Goal: Transaction & Acquisition: Purchase product/service

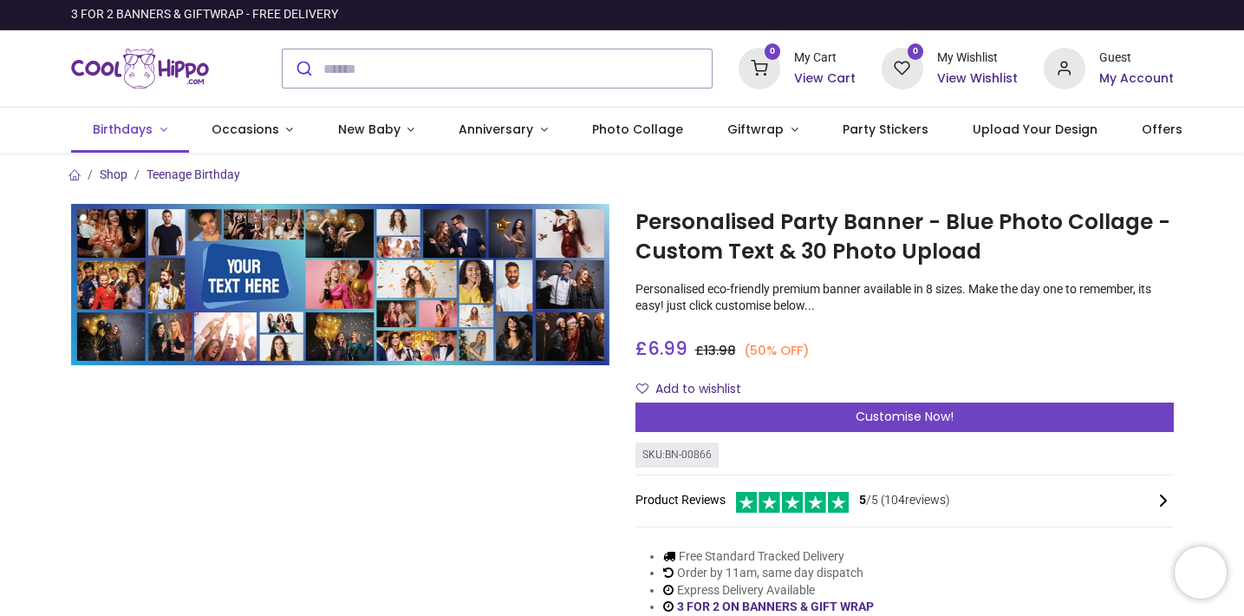
click at [135, 127] on span "Birthdays" at bounding box center [123, 129] width 60 height 17
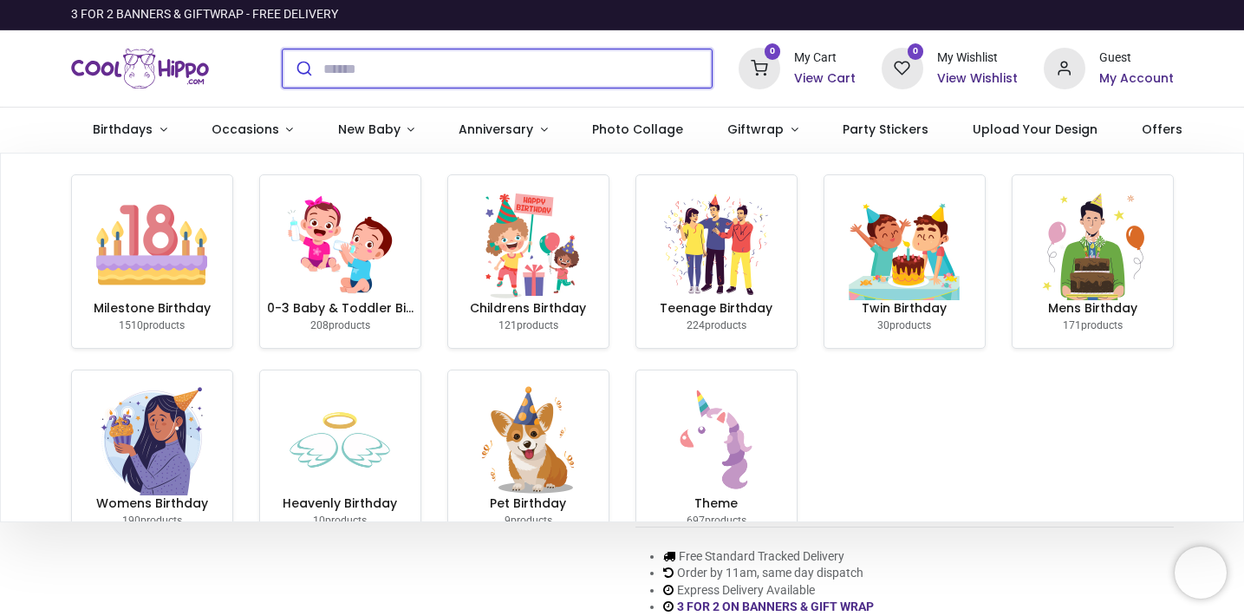
click at [417, 75] on input "search" at bounding box center [517, 68] width 388 height 38
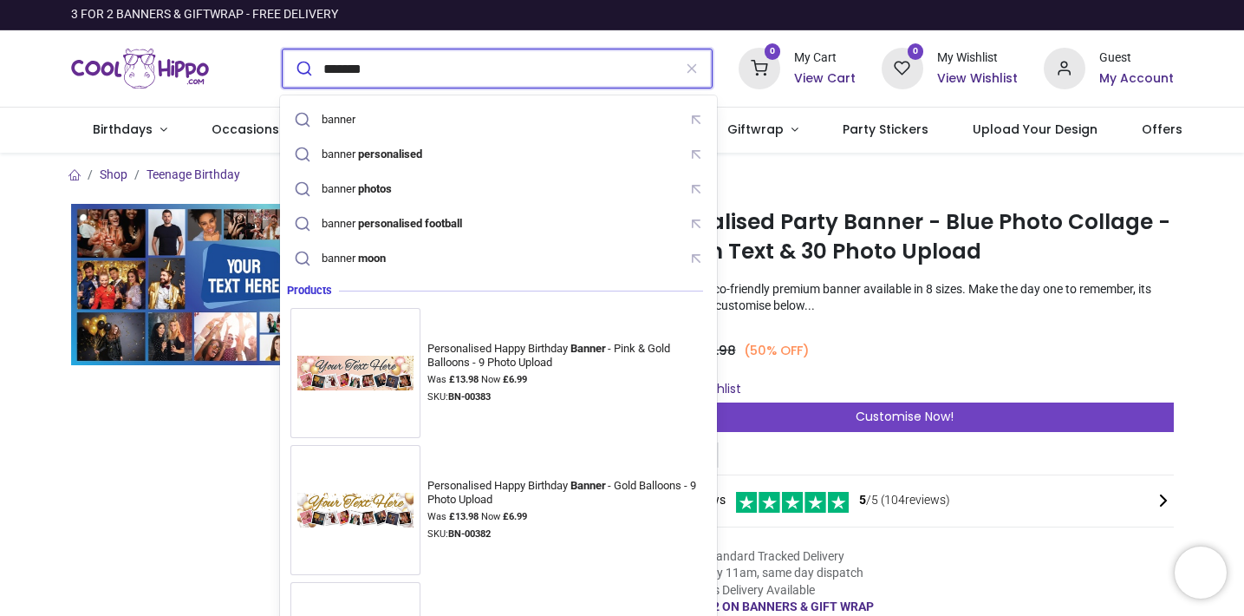
type input "*******"
click at [301, 68] on button "submit" at bounding box center [303, 68] width 41 height 38
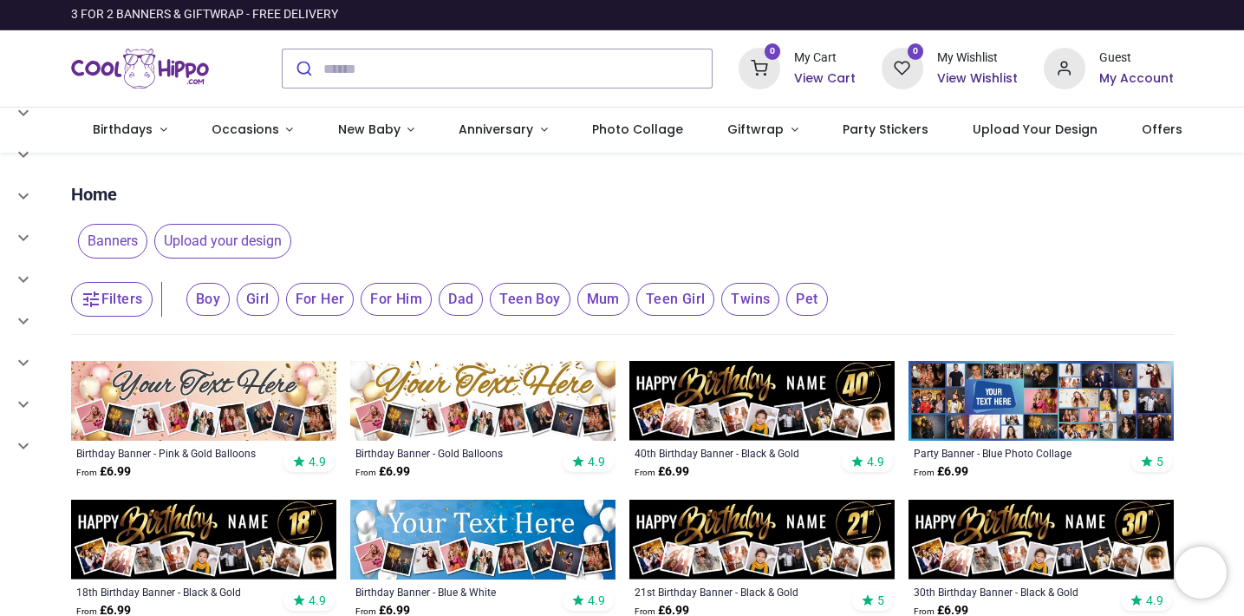
click at [1110, 258] on div "Banners Upload your design" at bounding box center [622, 241] width 1103 height 49
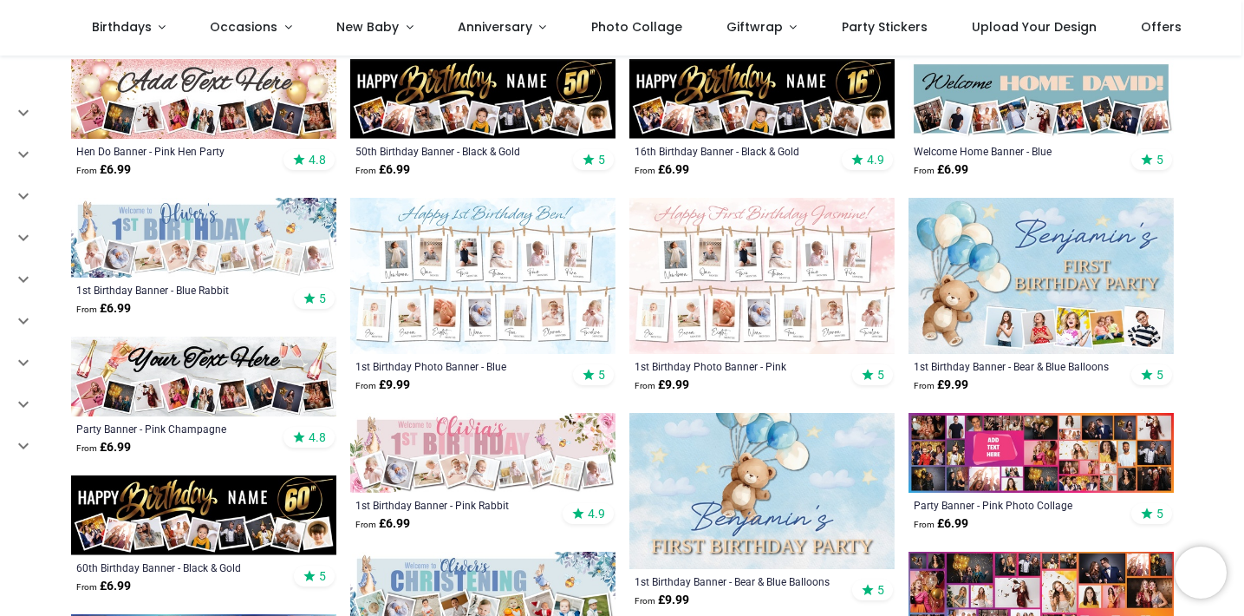
scroll to position [493, 0]
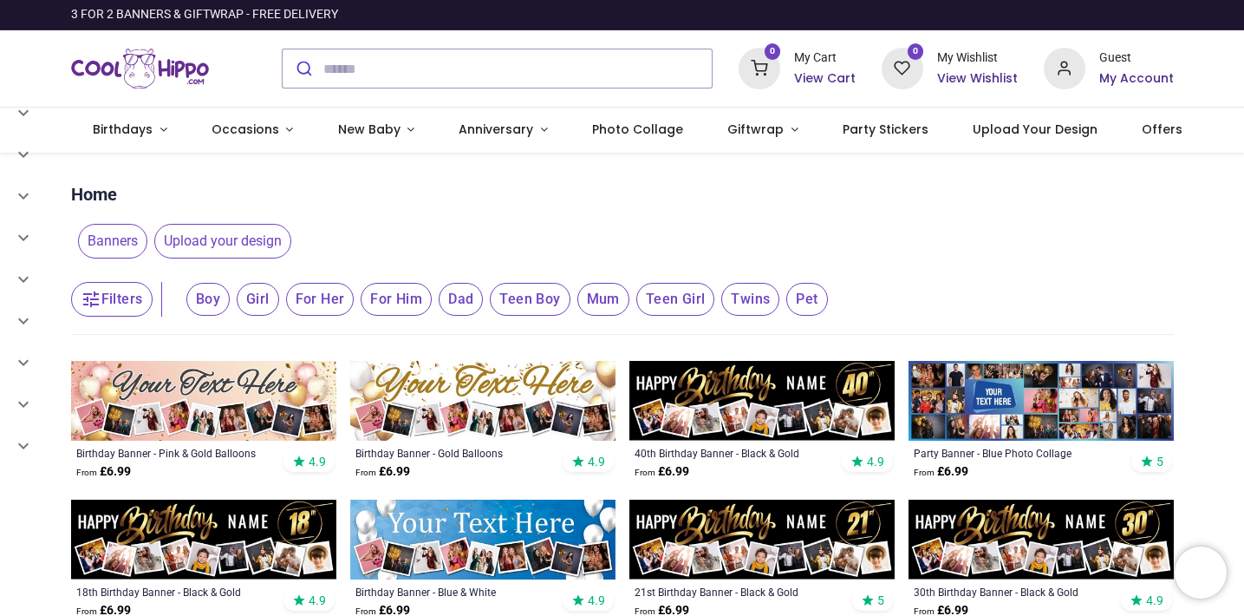
click at [488, 375] on img at bounding box center [482, 401] width 265 height 80
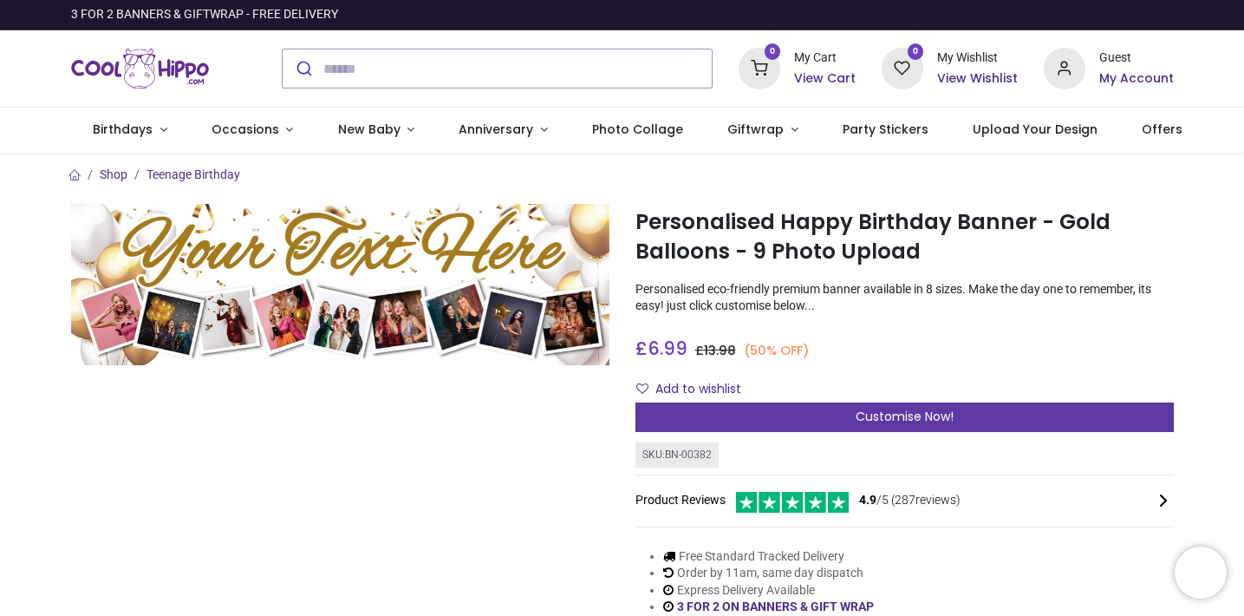
click at [906, 416] on span "Customise Now!" at bounding box center [905, 416] width 98 height 17
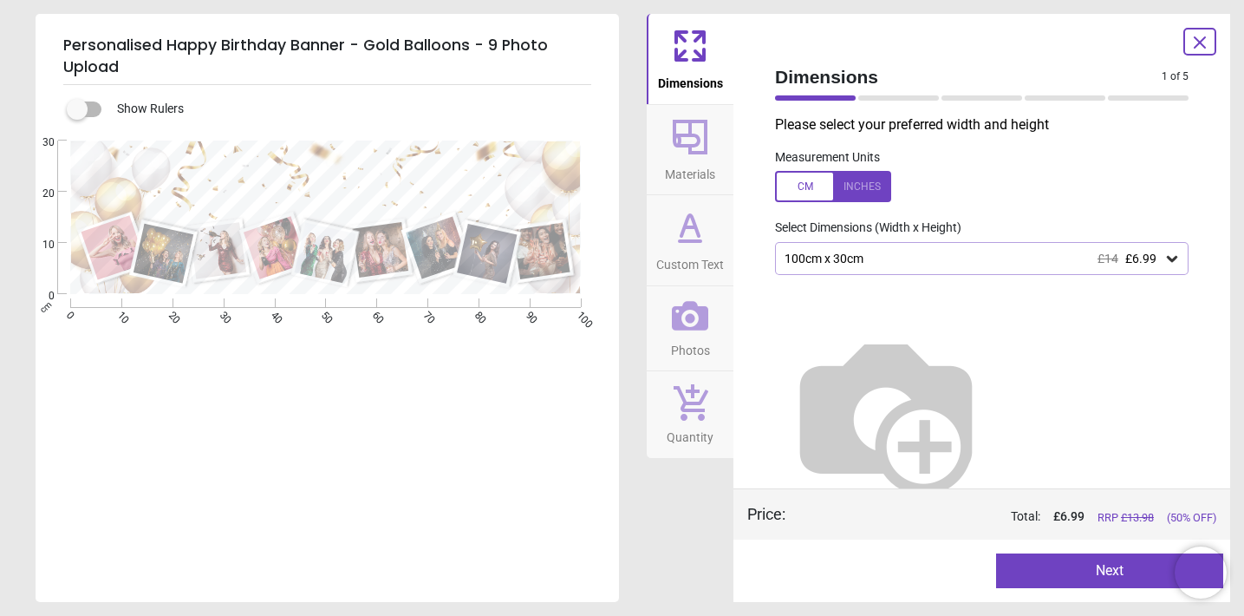
click at [938, 347] on img at bounding box center [886, 414] width 222 height 222
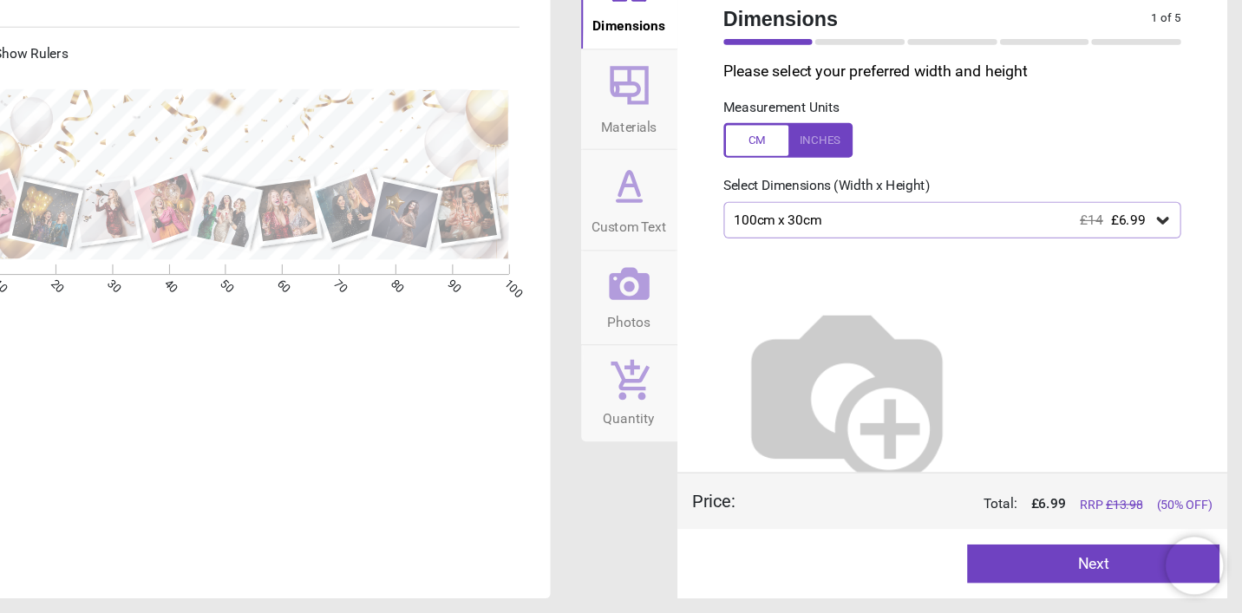
click at [1164, 256] on icon at bounding box center [1169, 259] width 10 height 6
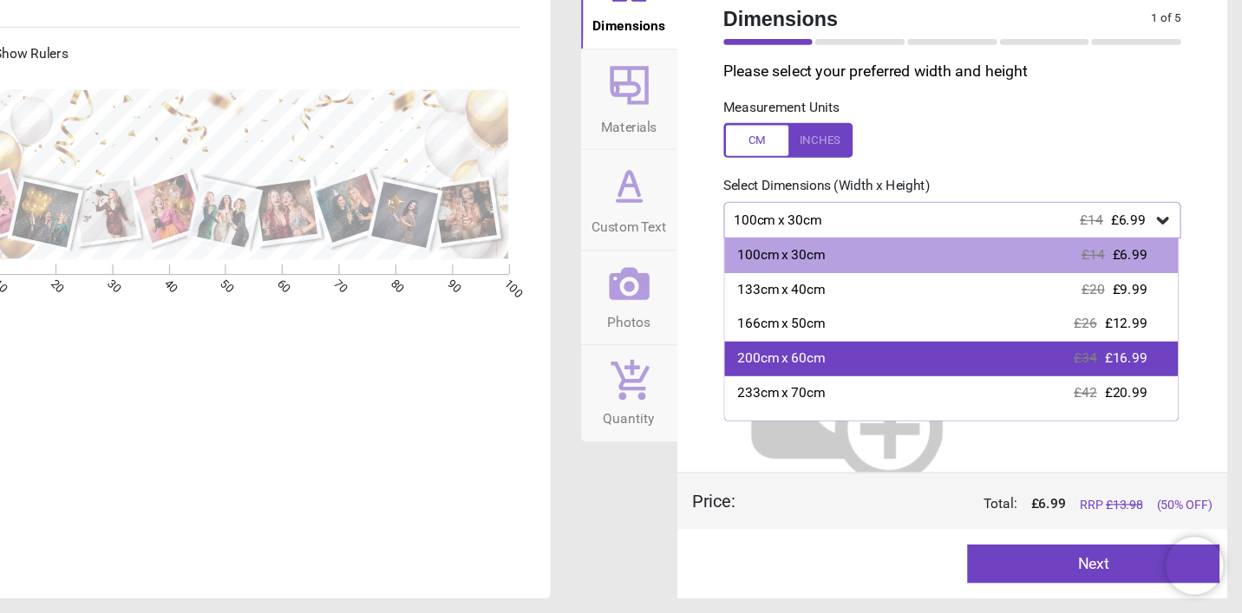
click at [786, 368] on div "200cm x 60cm £34 £16.99" at bounding box center [979, 383] width 409 height 31
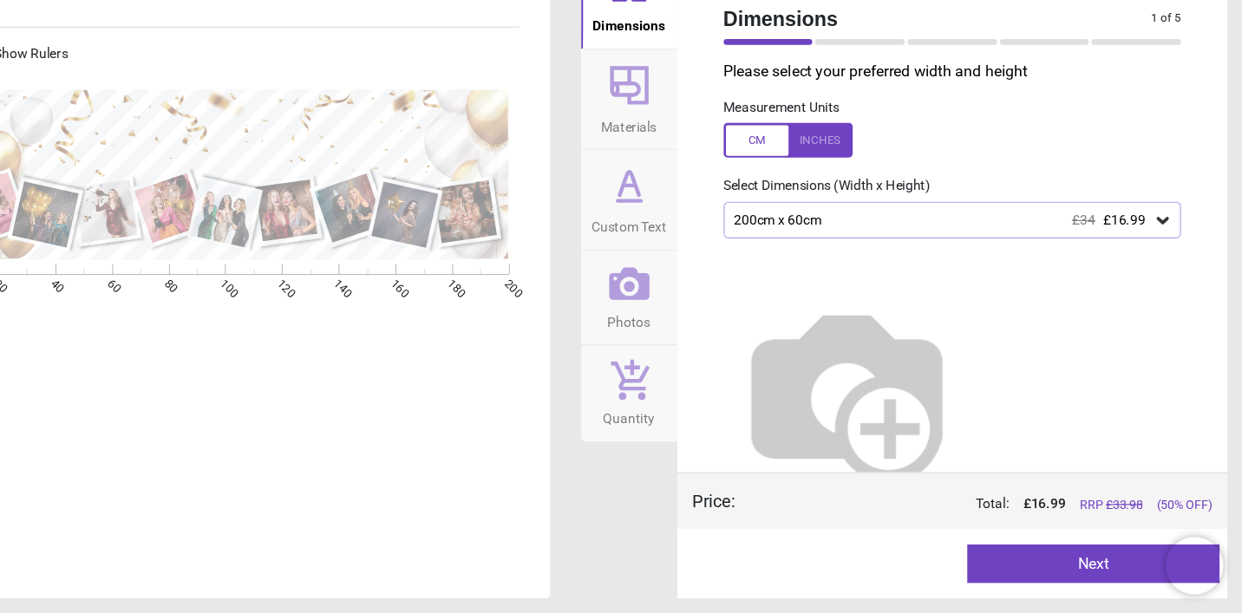
click at [994, 551] on button "Next" at bounding box center [1107, 568] width 227 height 35
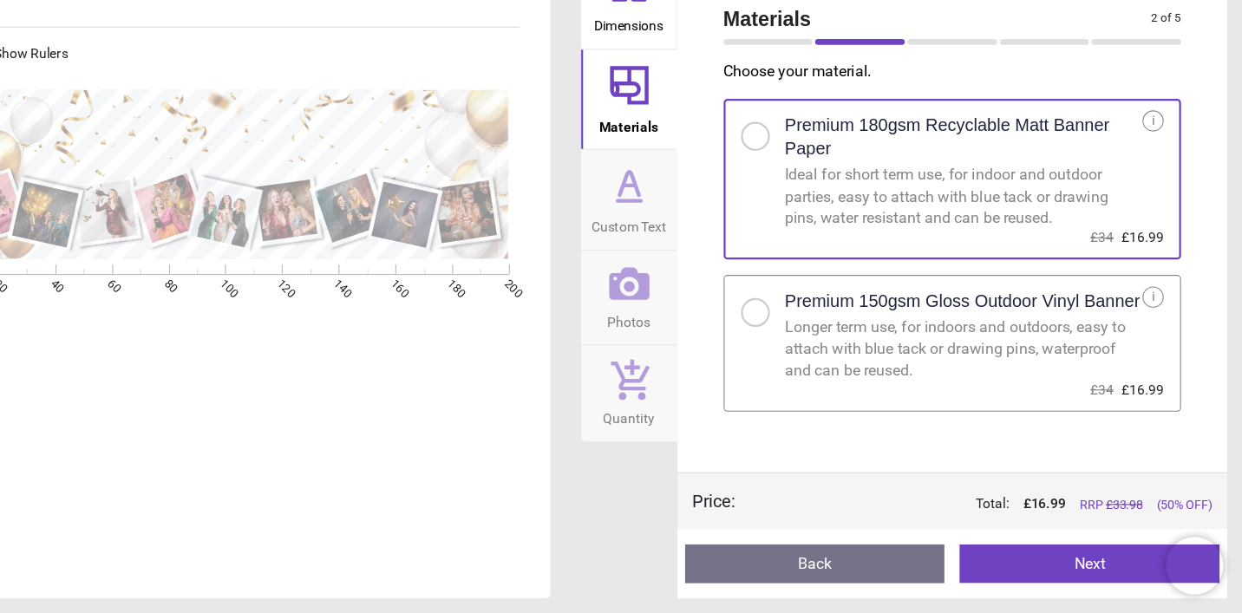
click at [987, 551] on button "Next" at bounding box center [1104, 568] width 234 height 35
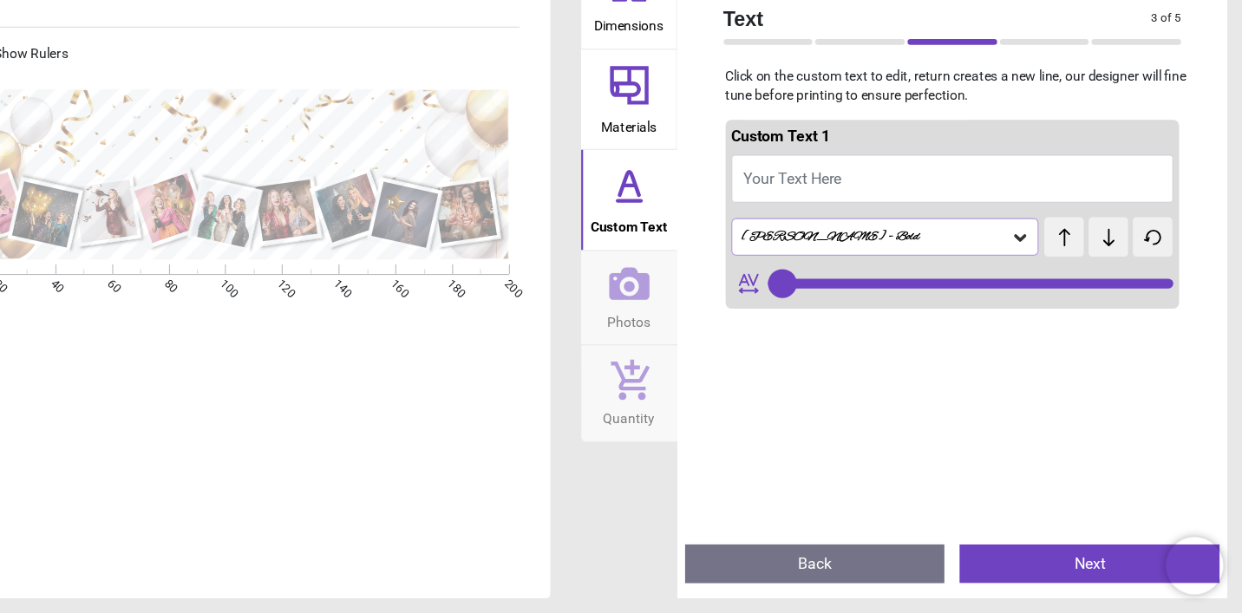
type input "**"
click at [827, 199] on button "Your Text Here" at bounding box center [980, 220] width 399 height 43
click at [792, 212] on span "Your Text Here" at bounding box center [836, 220] width 88 height 16
type textarea "**"
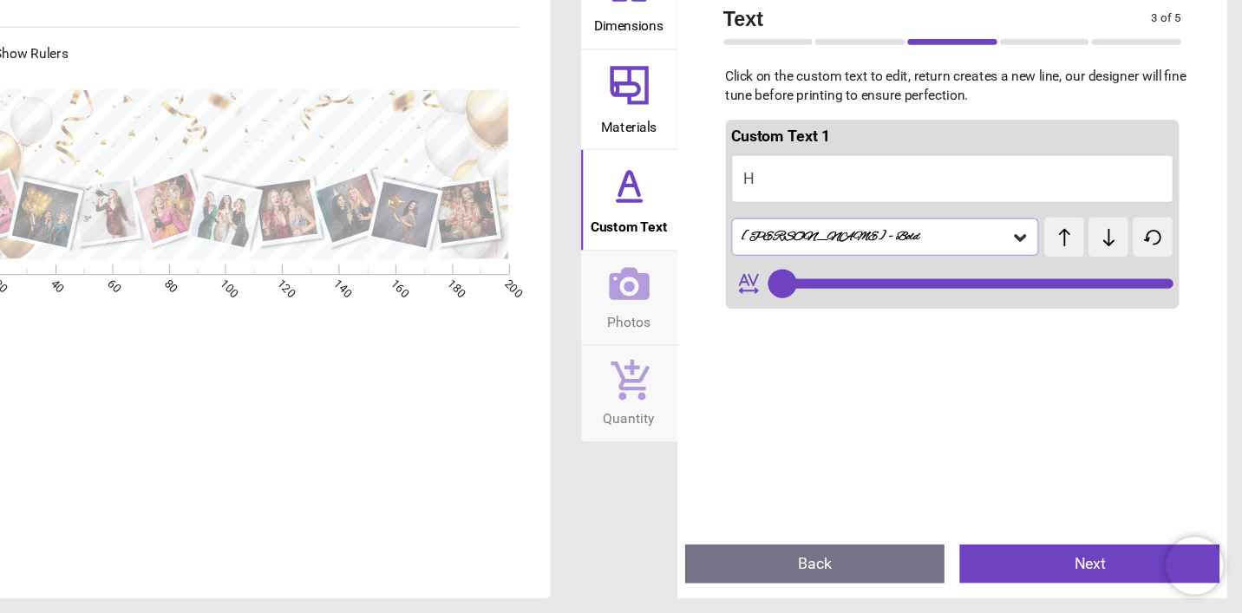
type input "**"
type textarea "**********"
type input "**"
type textarea "**********"
type input "**"
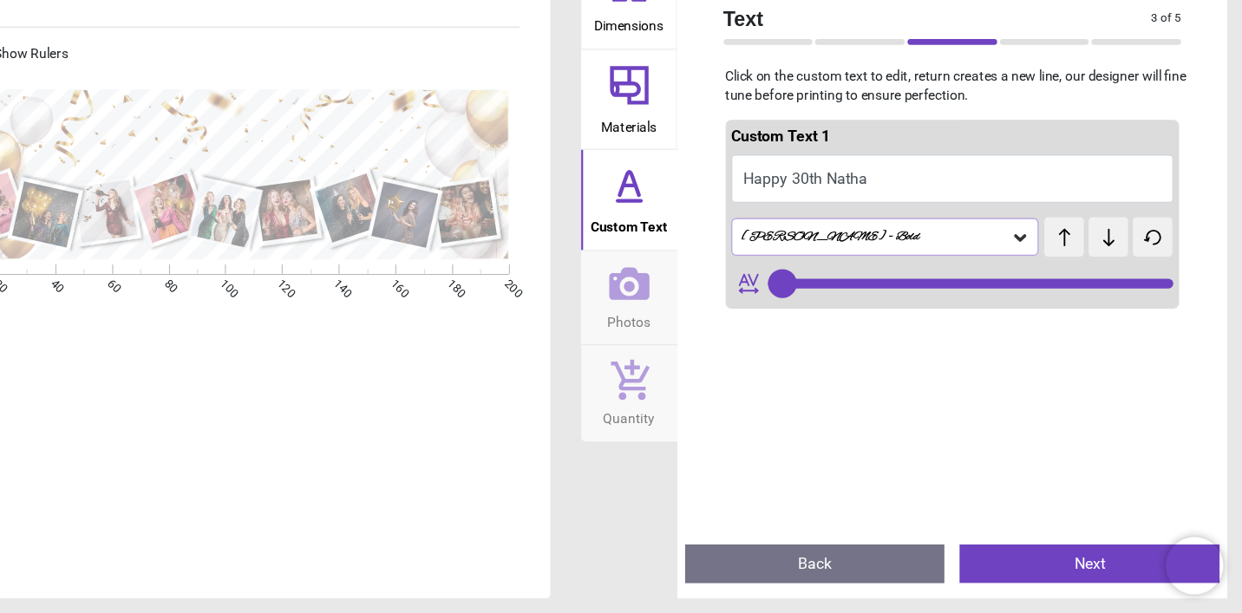
type textarea "**********"
type input "**"
type textarea "**********"
click at [1033, 265] on icon at bounding box center [1041, 273] width 17 height 17
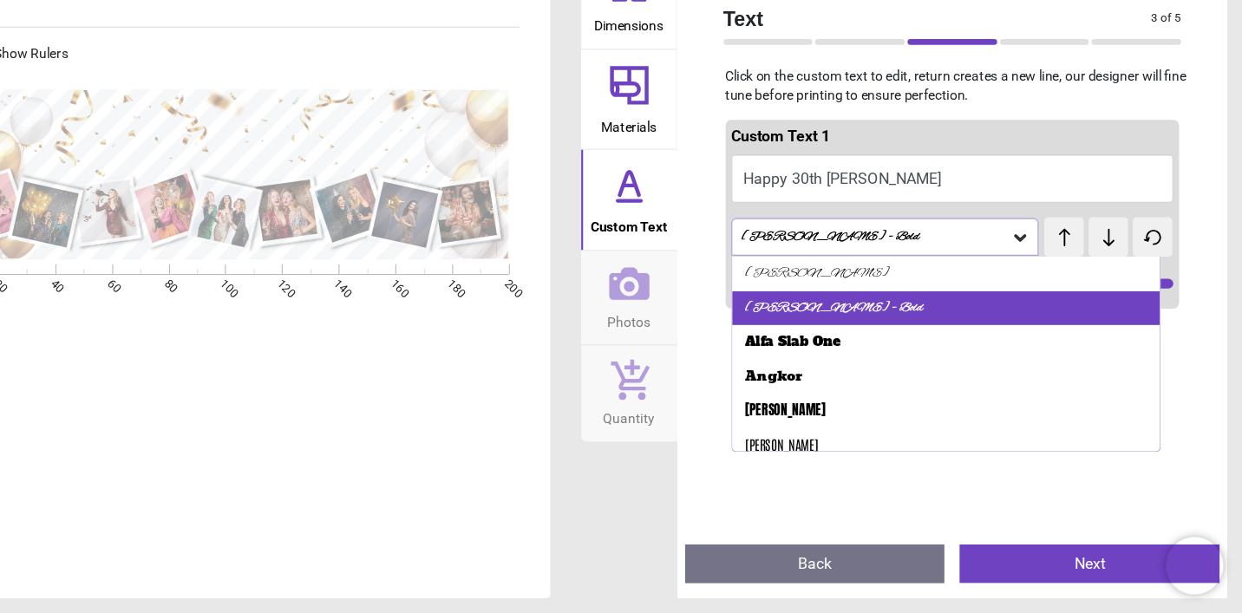
click at [828, 323] on div "Alex Brush - Bold" at bounding box center [975, 338] width 386 height 31
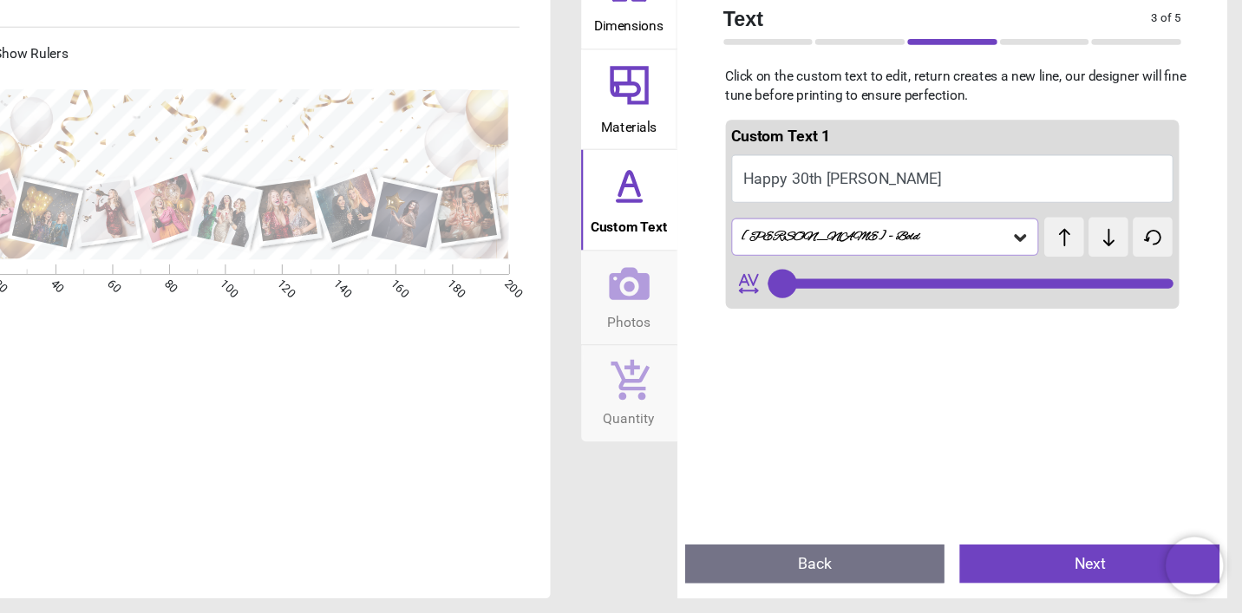
click at [1036, 271] on icon at bounding box center [1041, 274] width 10 height 6
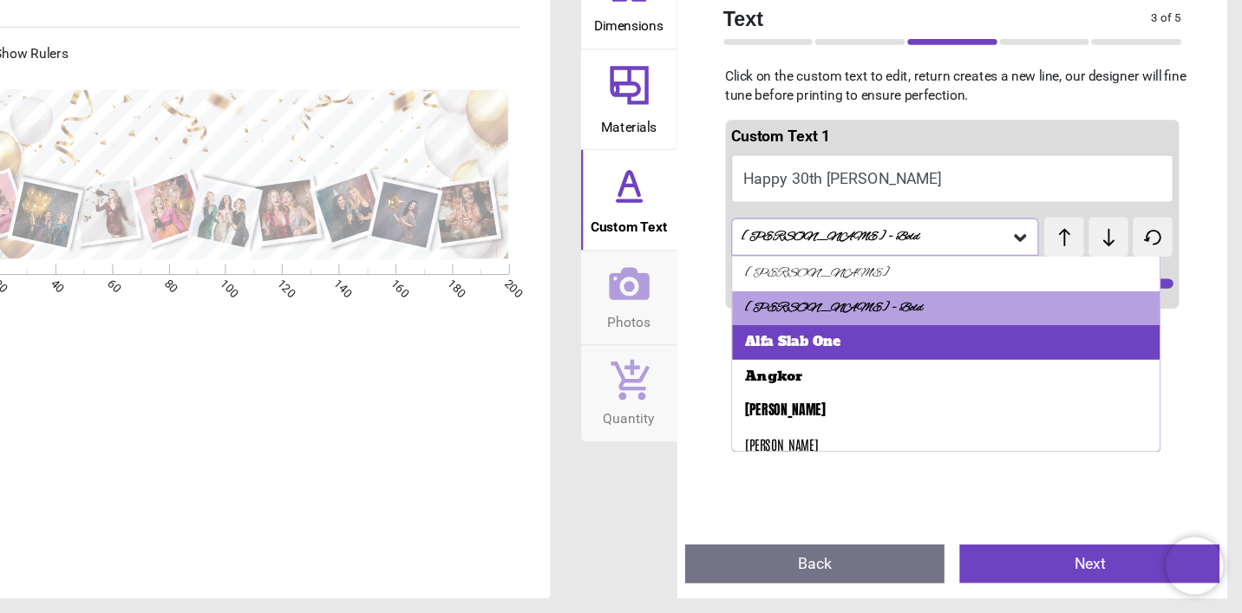
click at [824, 353] on div "Alfa Slab One" at bounding box center [975, 368] width 386 height 31
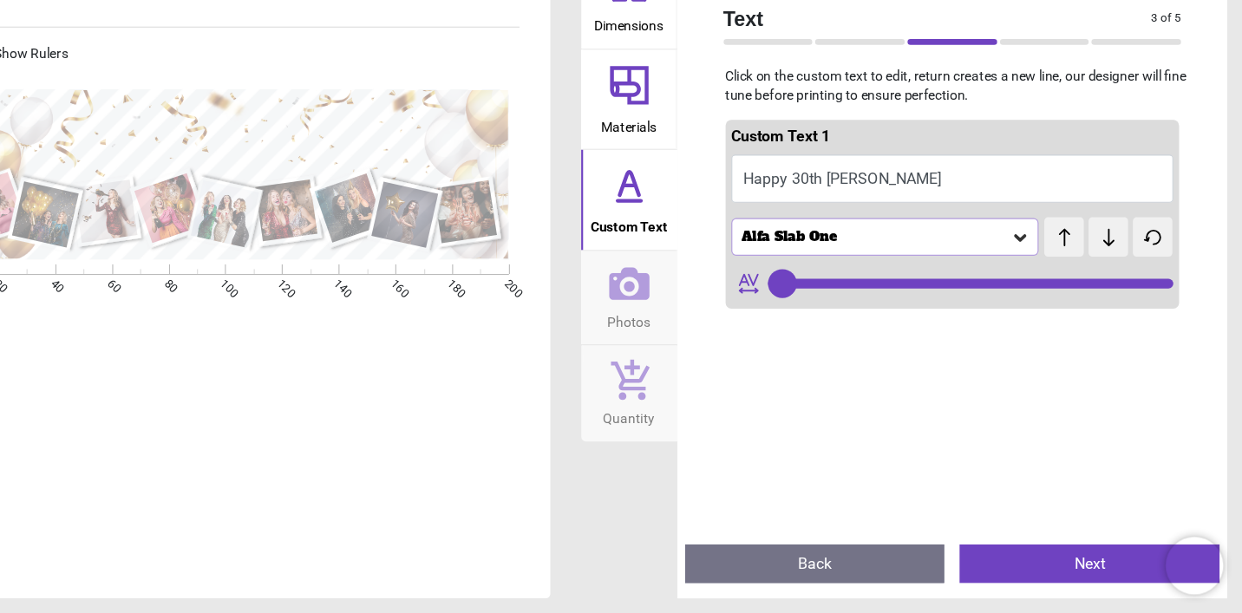
click at [1033, 265] on icon at bounding box center [1041, 273] width 17 height 17
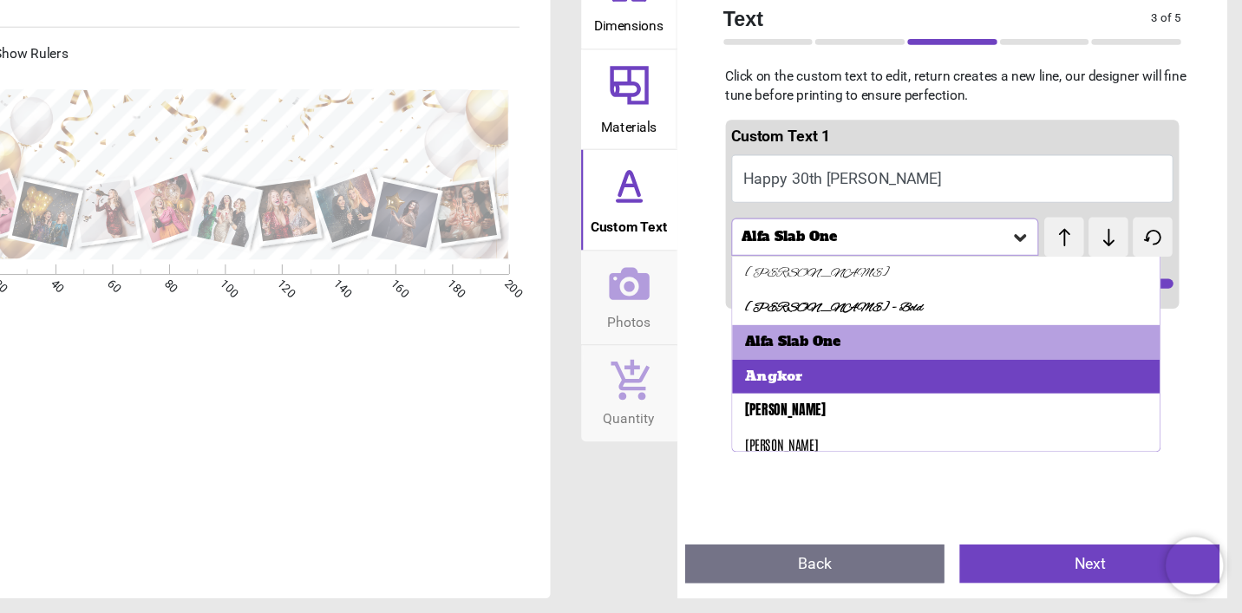
click at [793, 384] on div "Angkor" at bounding box center [975, 399] width 386 height 31
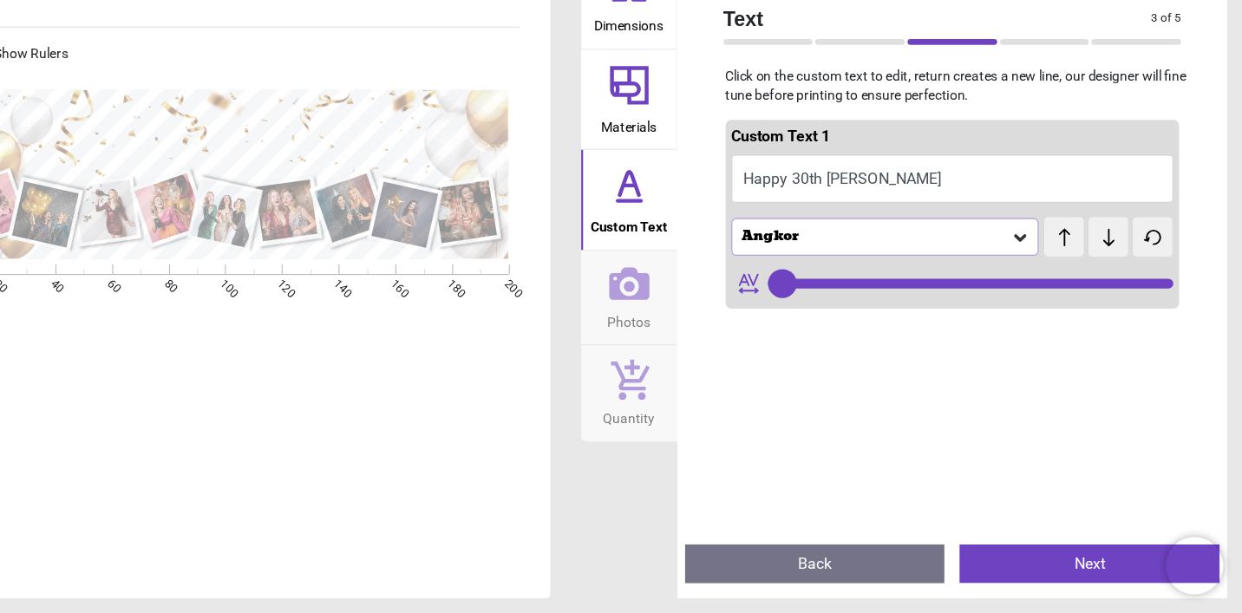
click at [1033, 265] on icon at bounding box center [1041, 273] width 17 height 17
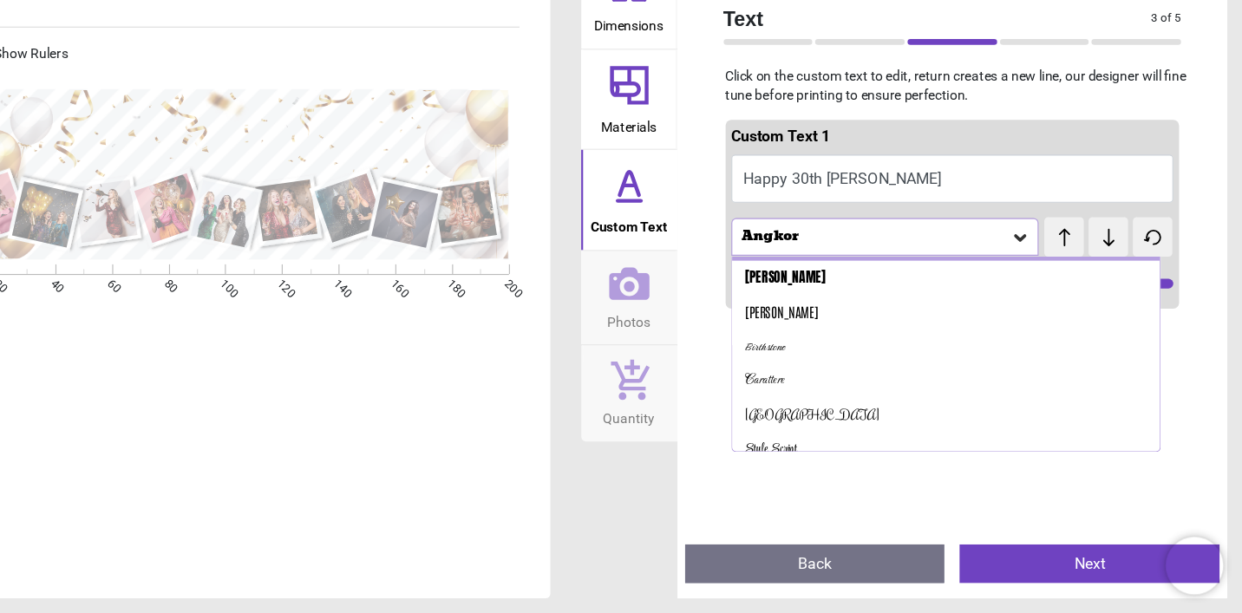
scroll to position [126, 0]
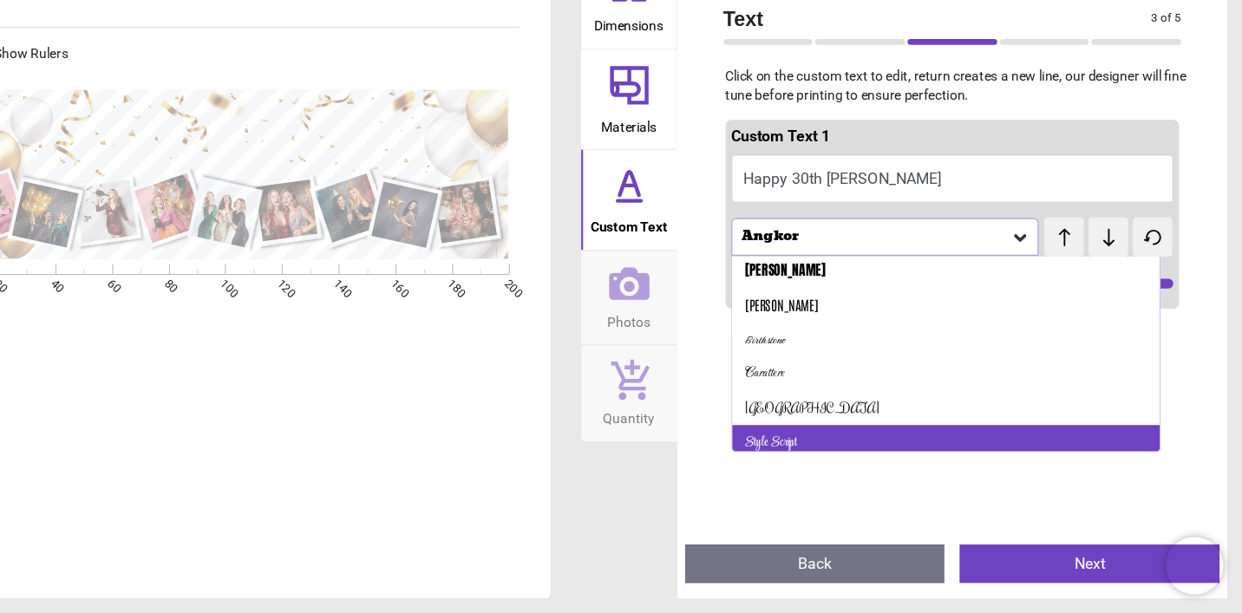
click at [807, 443] on div "Style Script" at bounding box center [975, 458] width 386 height 31
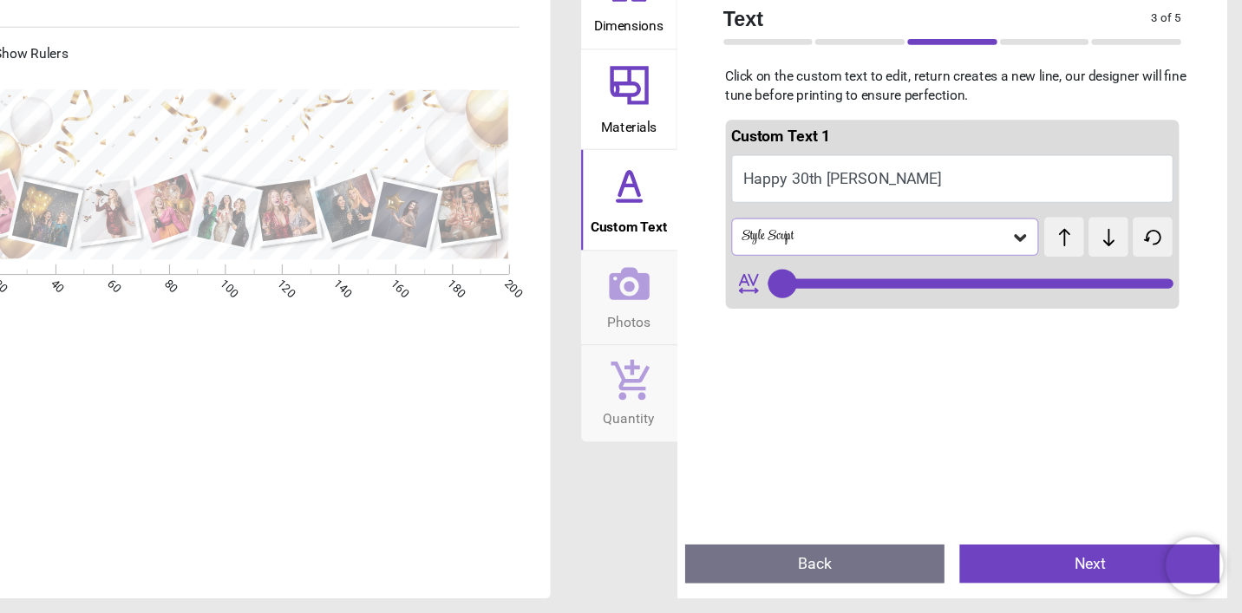
click at [1033, 265] on icon at bounding box center [1041, 273] width 17 height 17
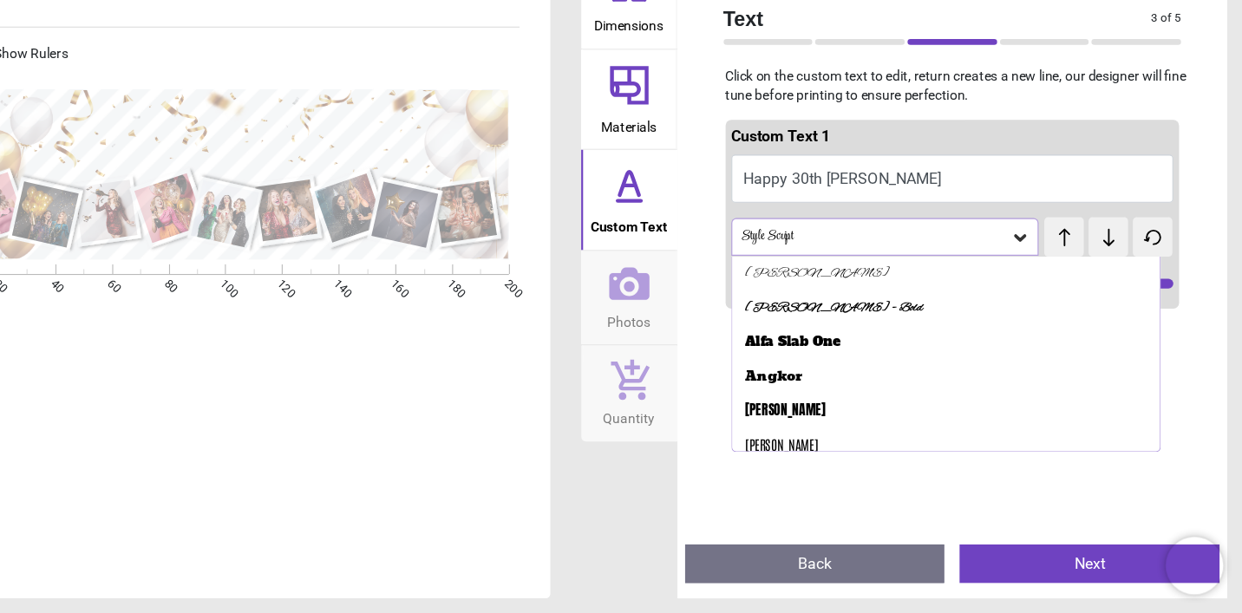
scroll to position [128, 0]
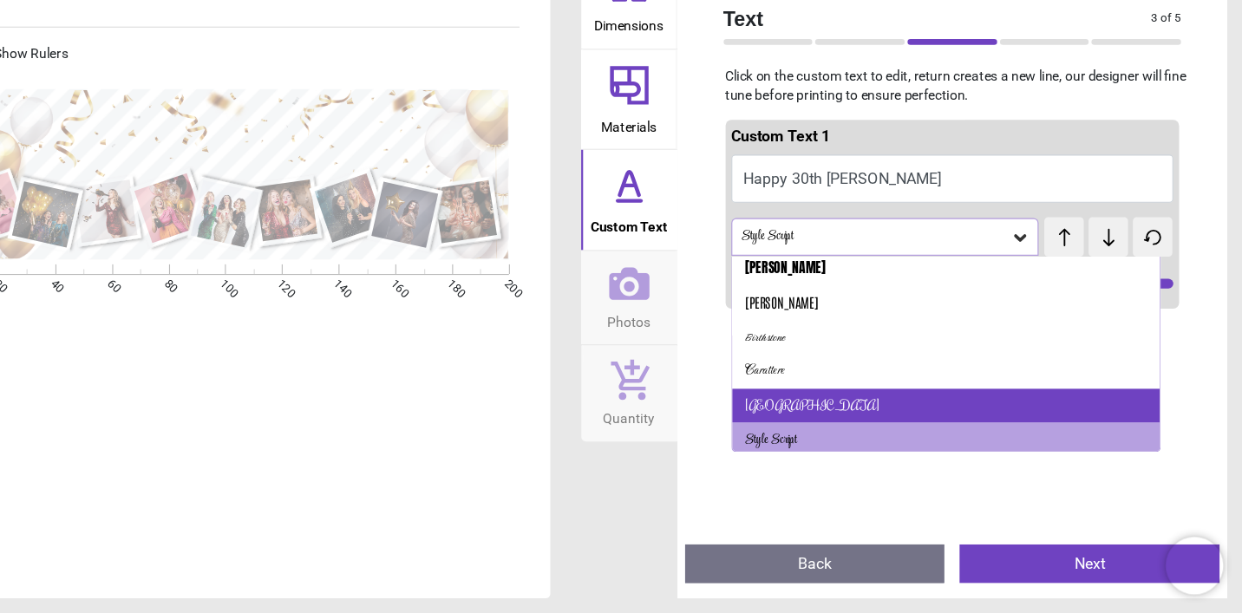
click at [812, 410] on div "Rochester" at bounding box center [975, 425] width 386 height 31
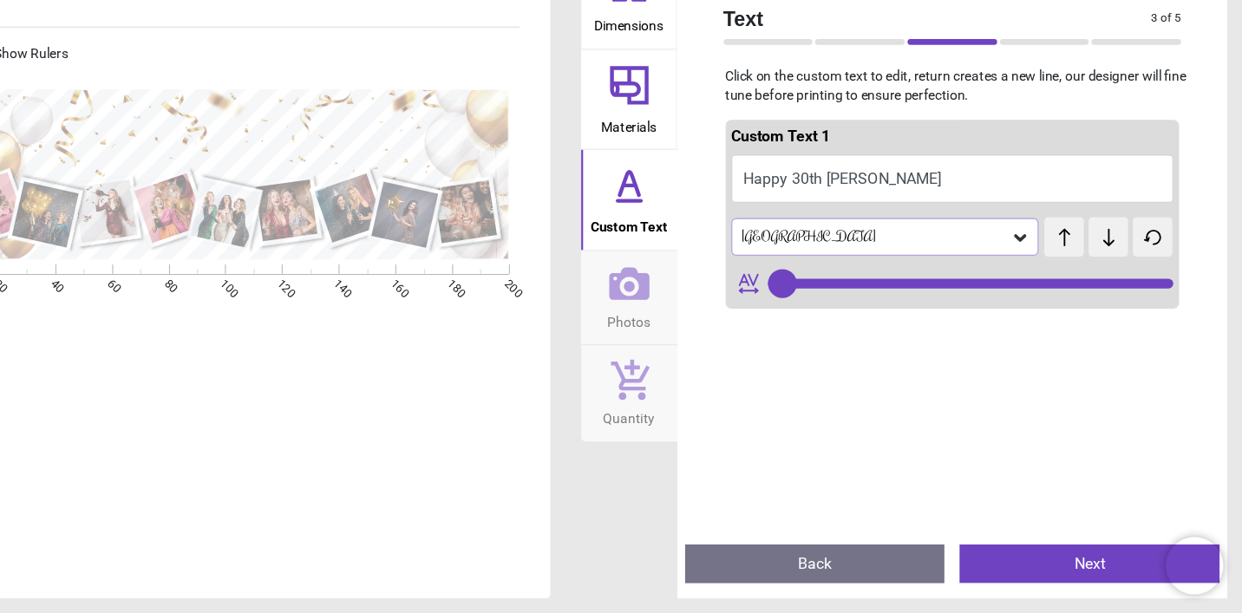
click at [1036, 271] on icon at bounding box center [1041, 274] width 10 height 6
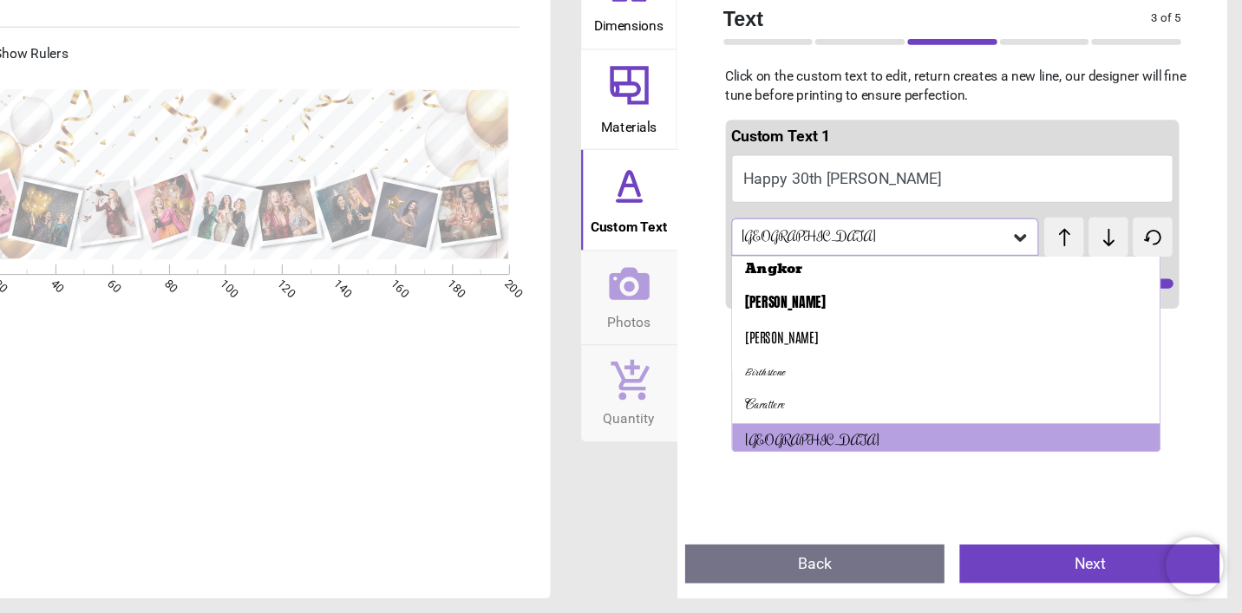
scroll to position [98, 0]
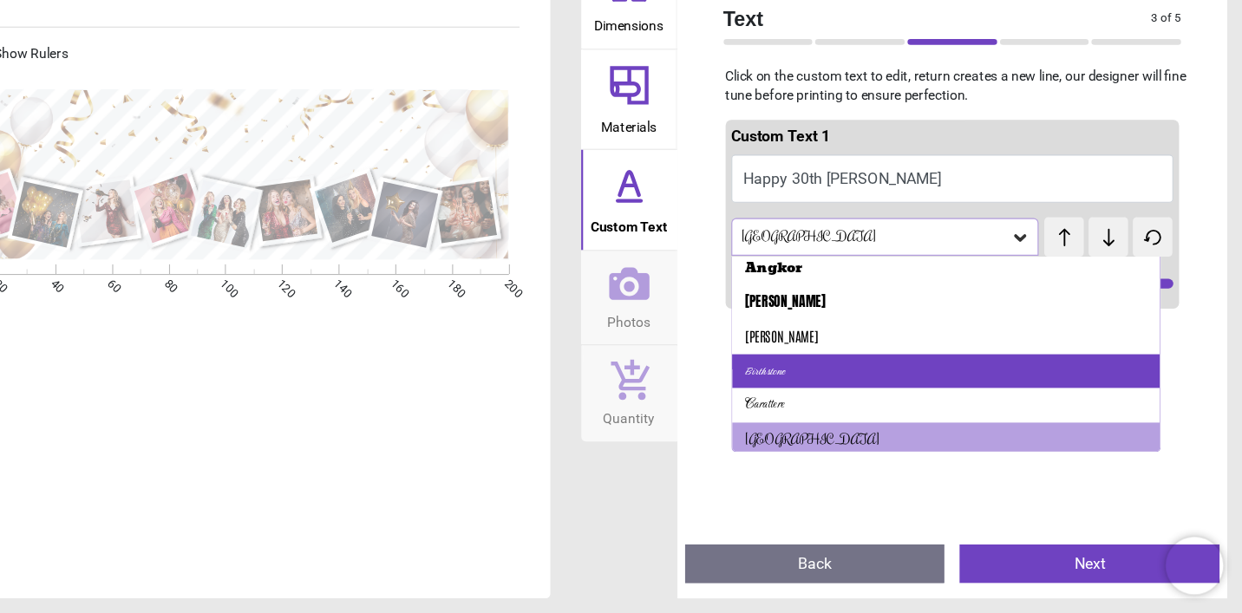
click at [904, 379] on div "Birthstone" at bounding box center [975, 394] width 386 height 31
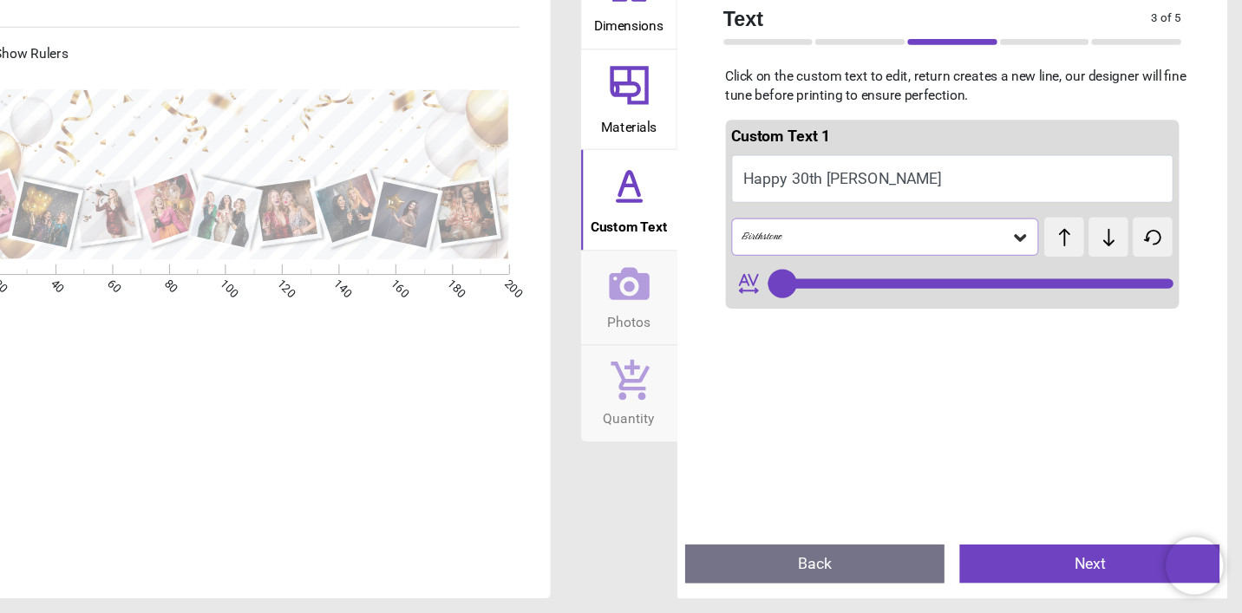
click at [1033, 265] on icon at bounding box center [1041, 273] width 17 height 17
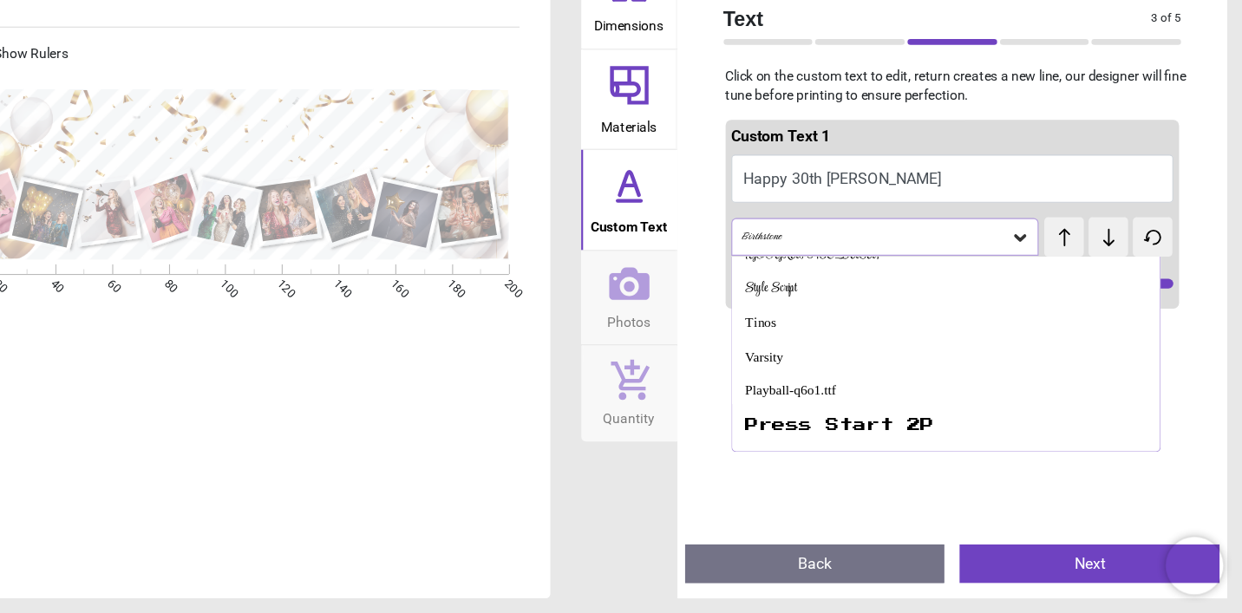
scroll to position [277, 0]
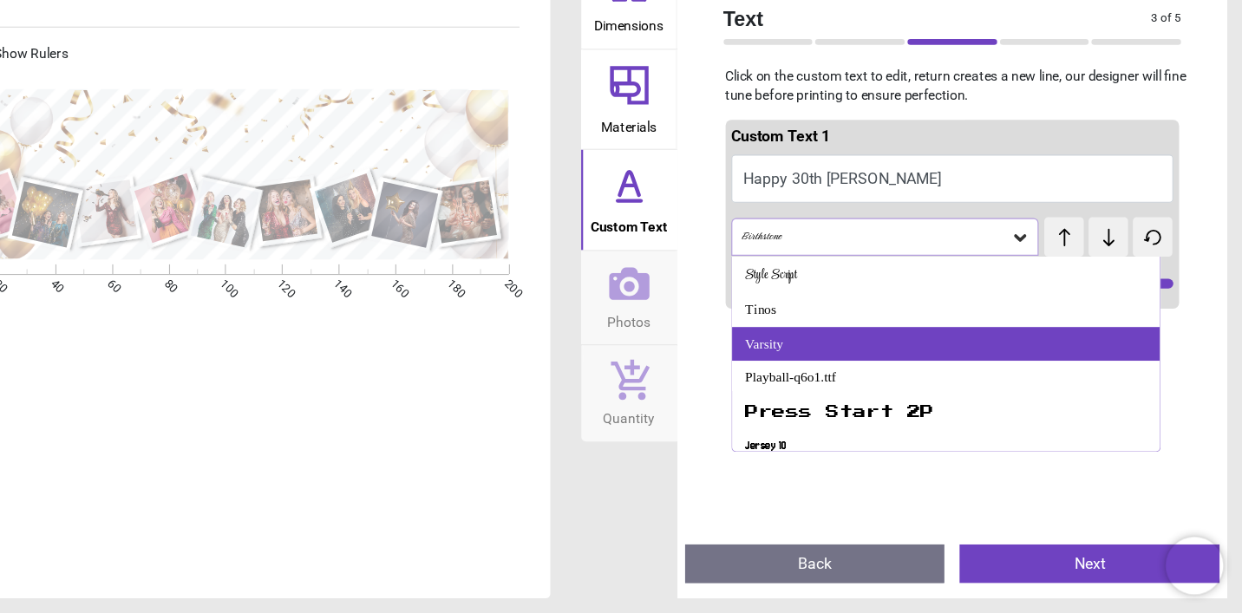
click at [829, 355] on div "Varsity" at bounding box center [975, 370] width 386 height 31
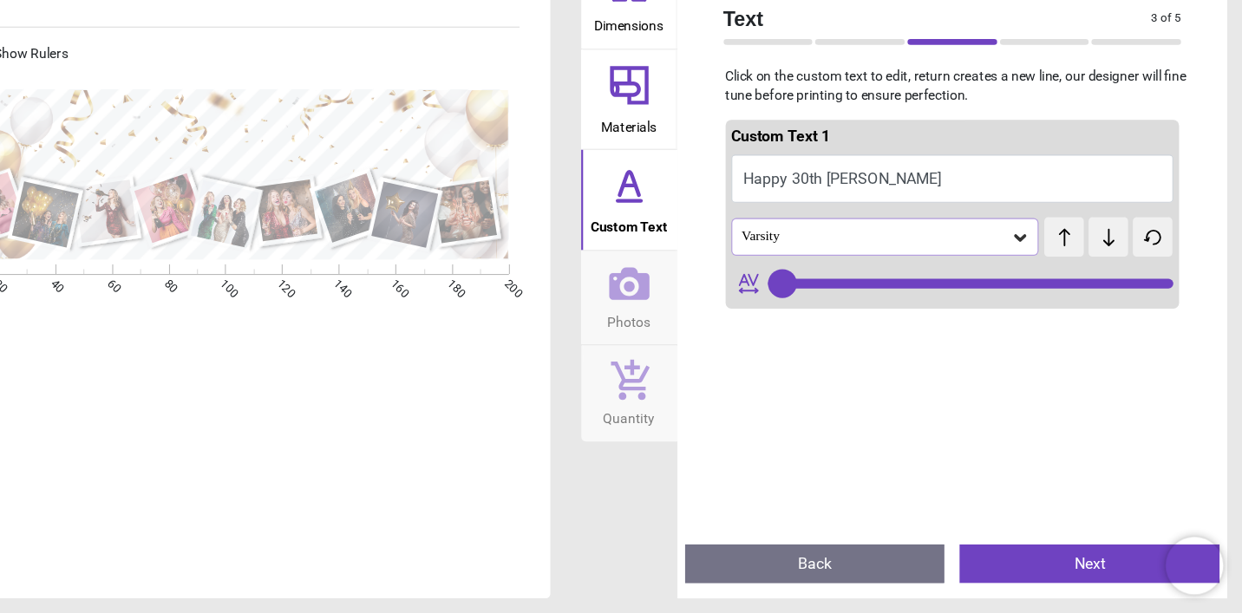
click at [1036, 271] on icon at bounding box center [1041, 274] width 10 height 6
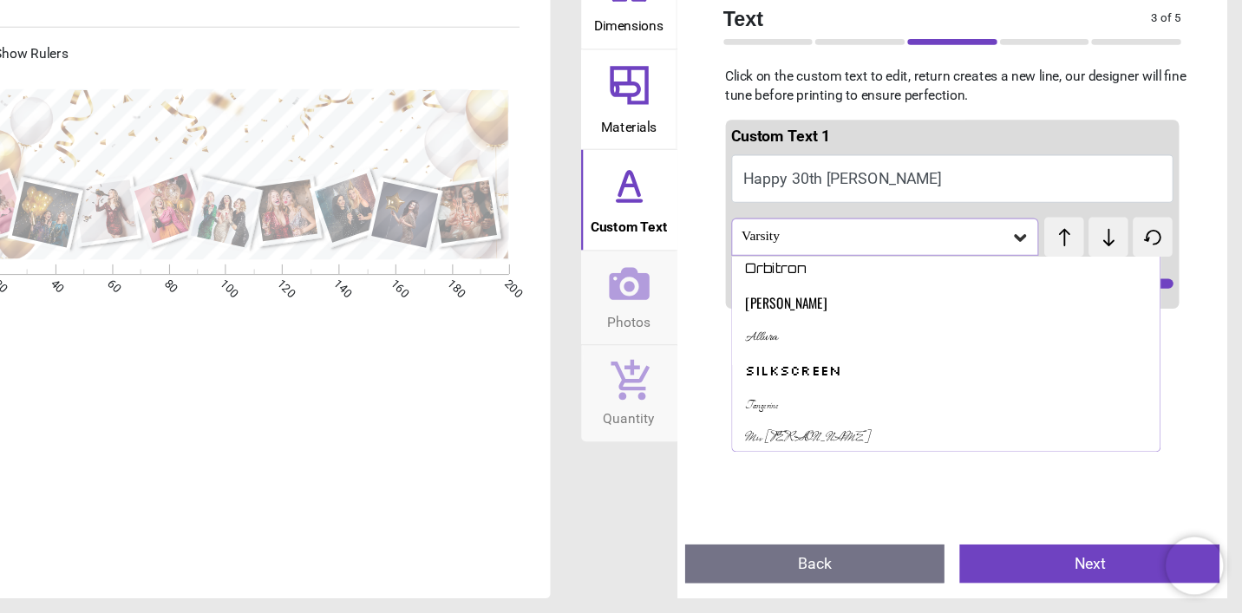
scroll to position [511, 0]
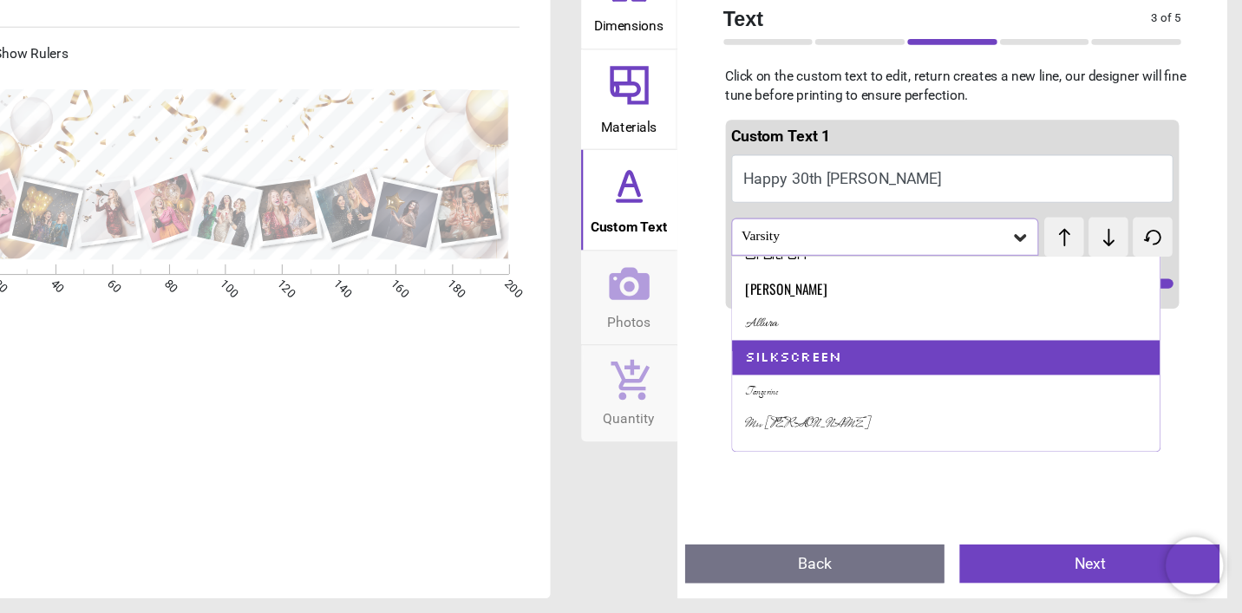
click at [877, 367] on div "Silkscreen" at bounding box center [975, 382] width 386 height 31
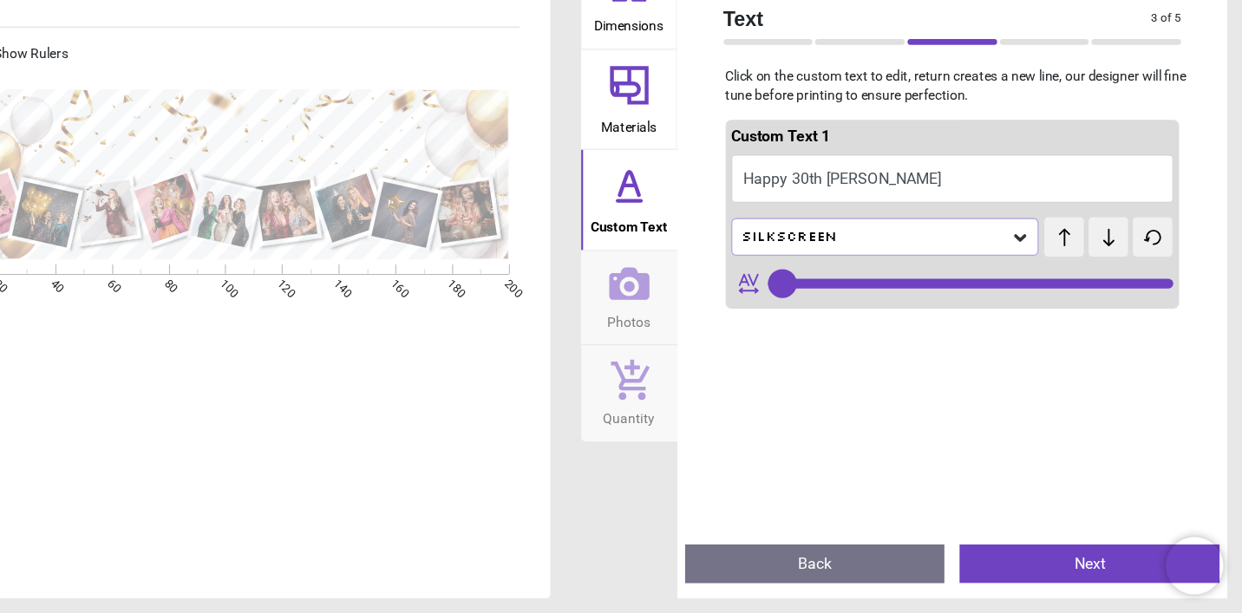
click at [1036, 271] on icon at bounding box center [1041, 274] width 10 height 6
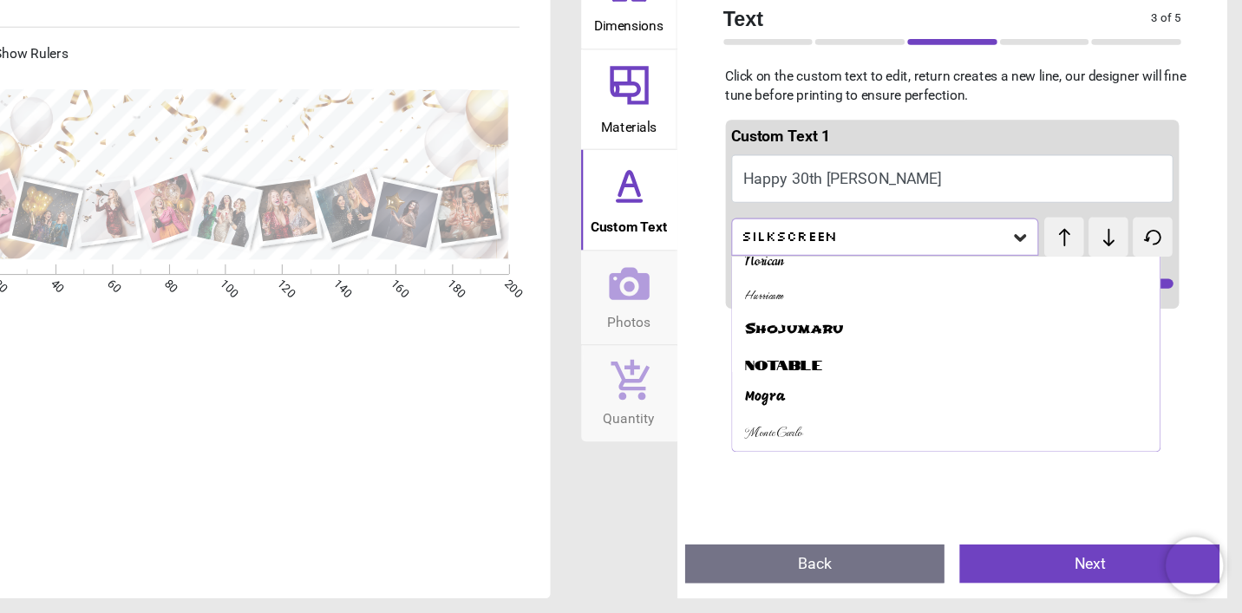
scroll to position [708, 0]
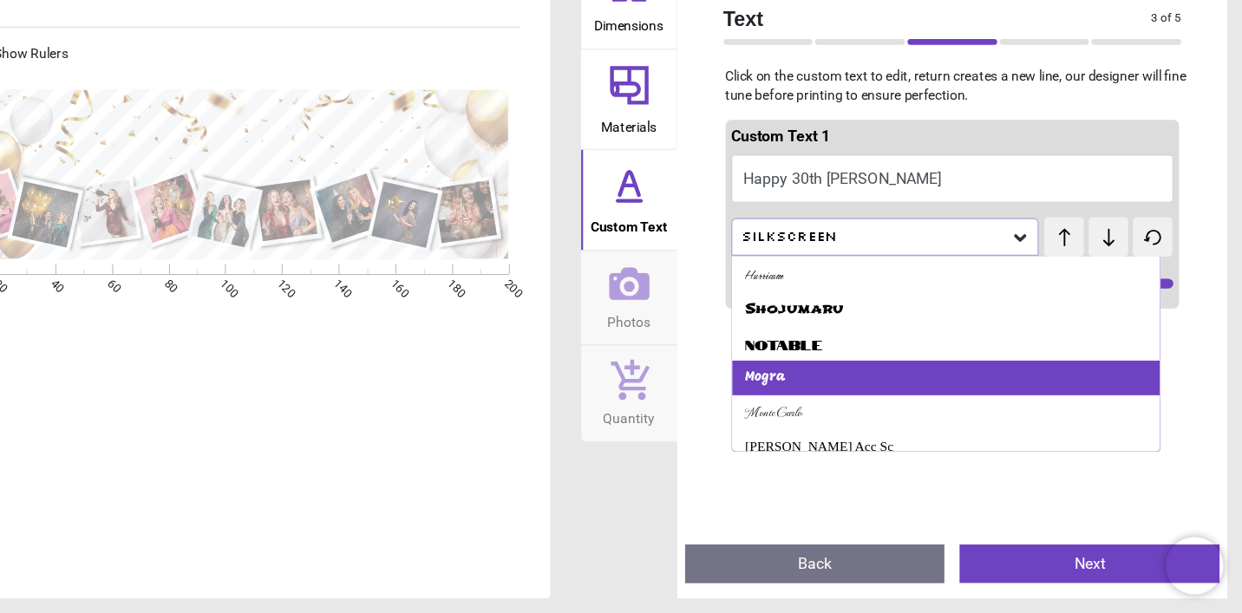
click at [782, 385] on div "Mogra" at bounding box center [975, 400] width 386 height 31
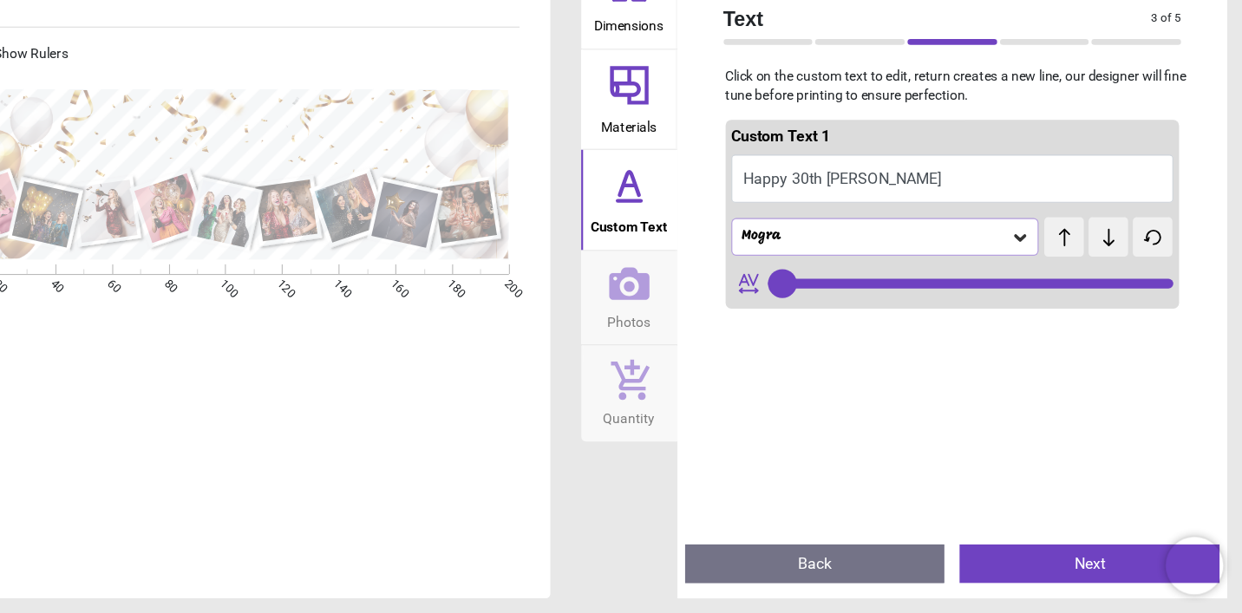
click at [1033, 265] on icon at bounding box center [1041, 273] width 17 height 17
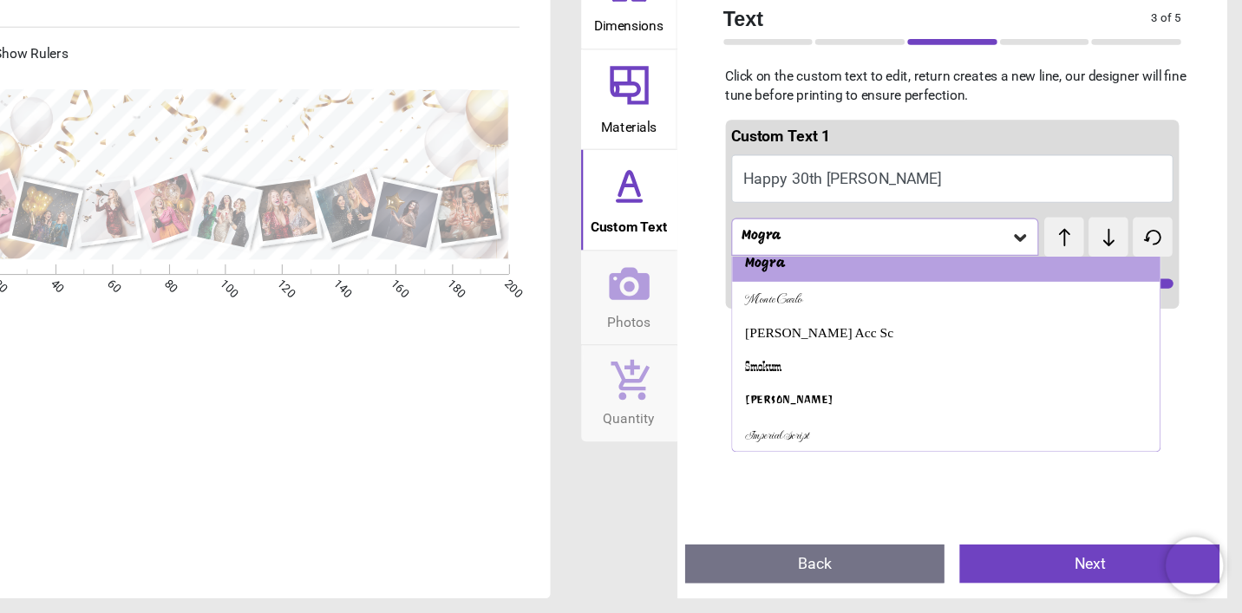
scroll to position [835, 0]
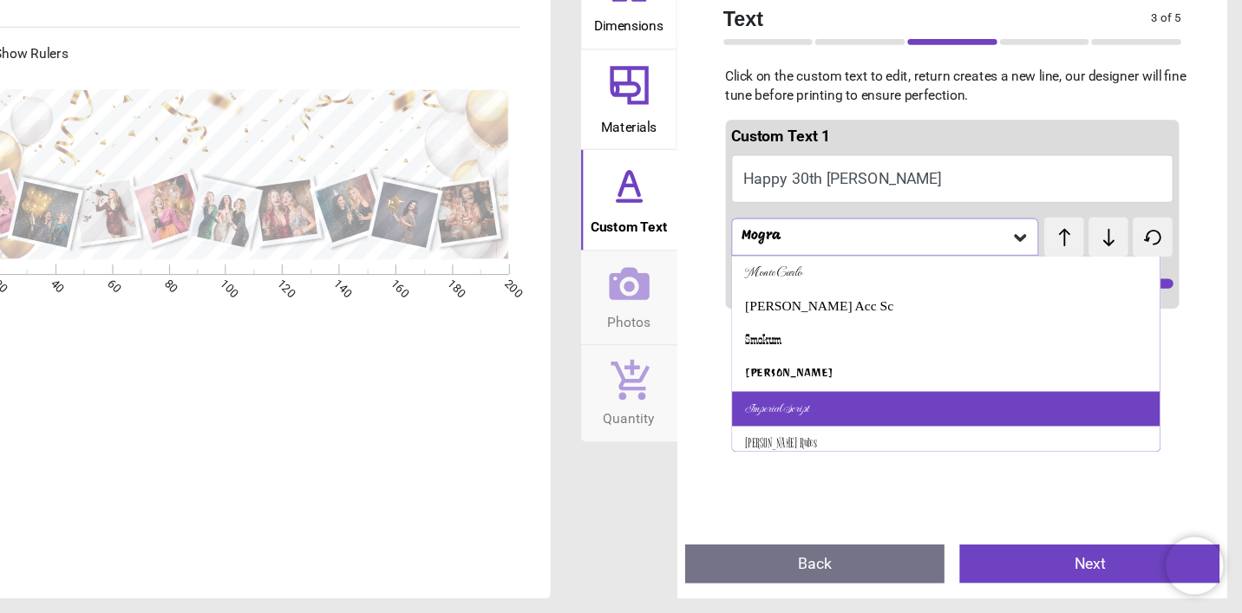
click at [947, 413] on div "Imperial Script" at bounding box center [975, 428] width 386 height 31
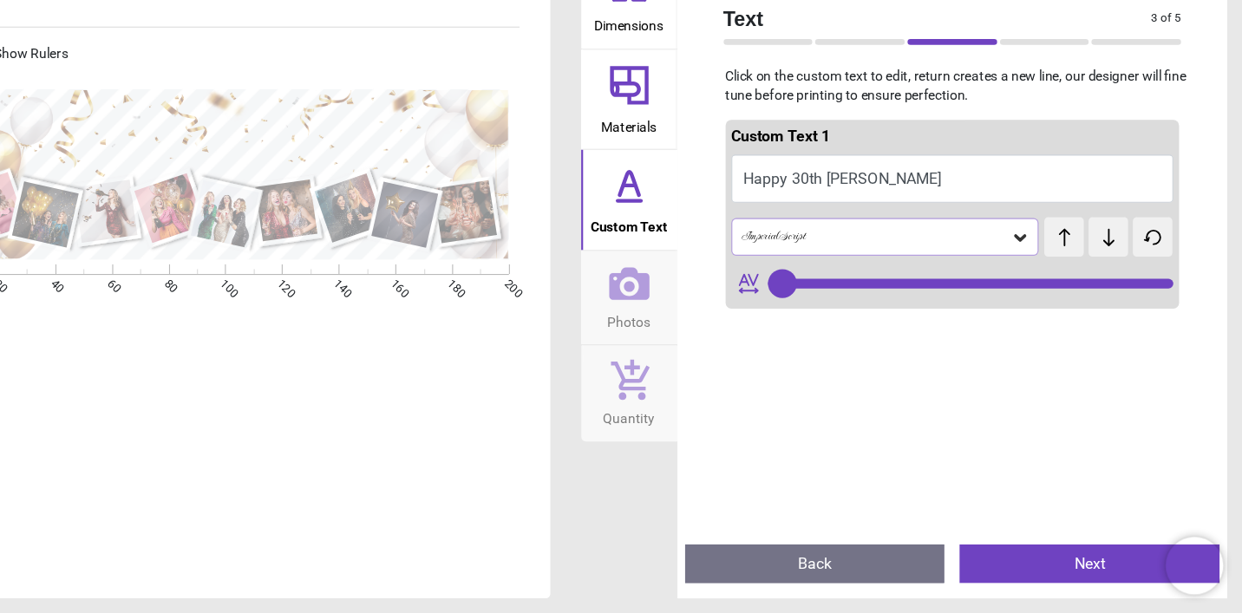
click at [1033, 265] on icon at bounding box center [1041, 273] width 17 height 17
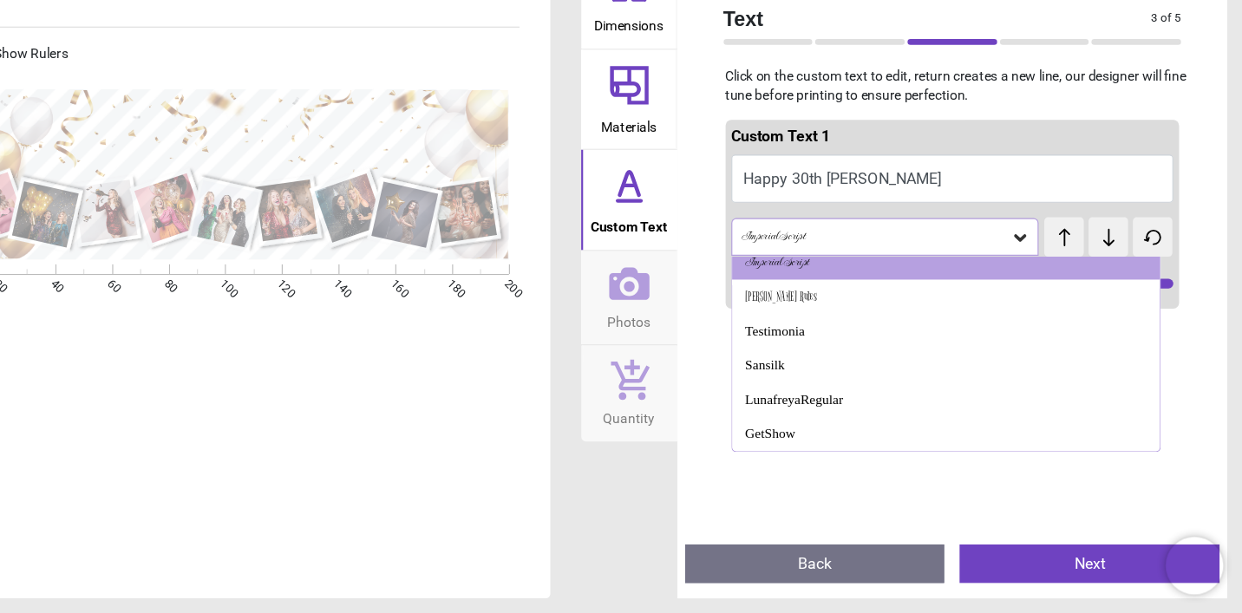
scroll to position [997, 0]
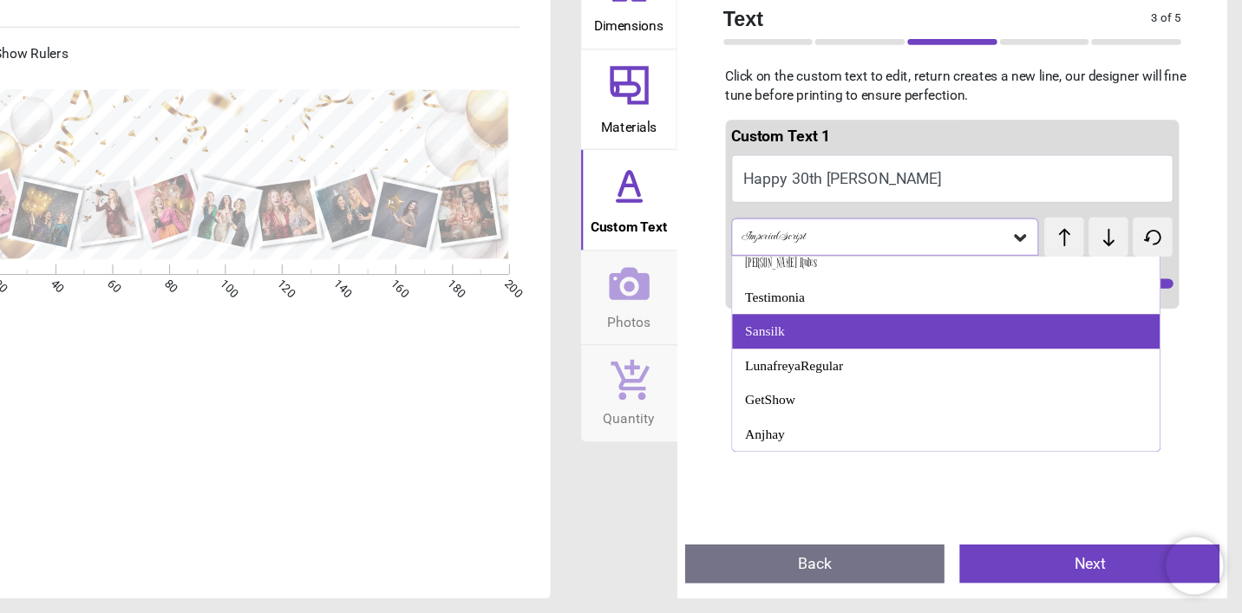
click at [932, 343] on div "Sansilk" at bounding box center [975, 358] width 386 height 31
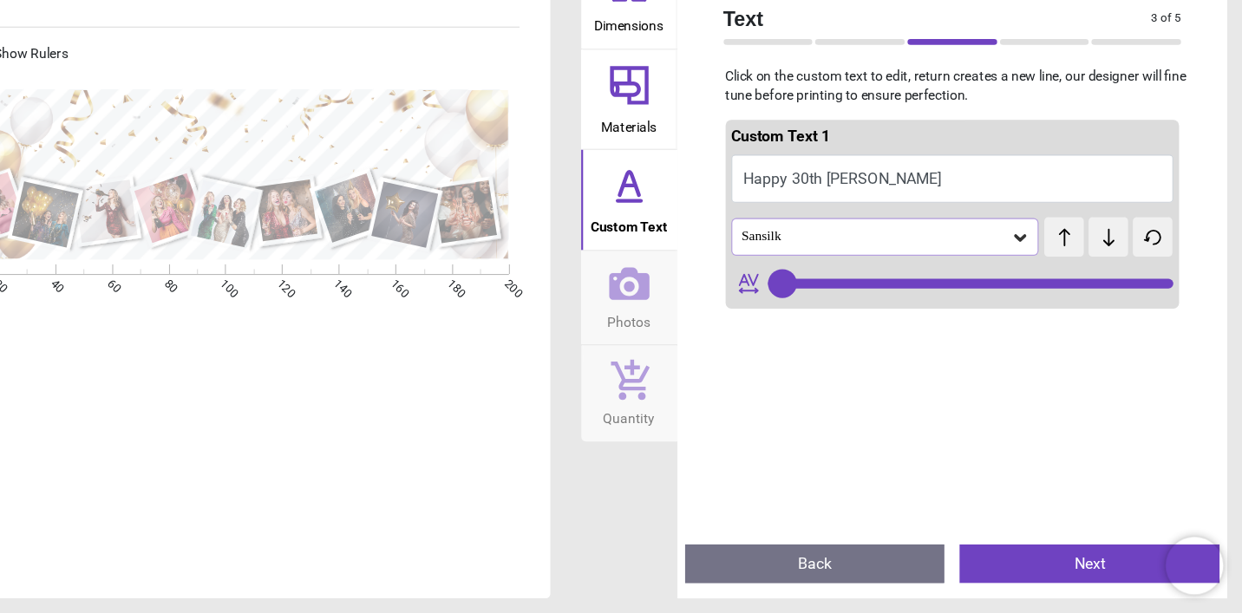
click at [1036, 271] on icon at bounding box center [1041, 274] width 10 height 6
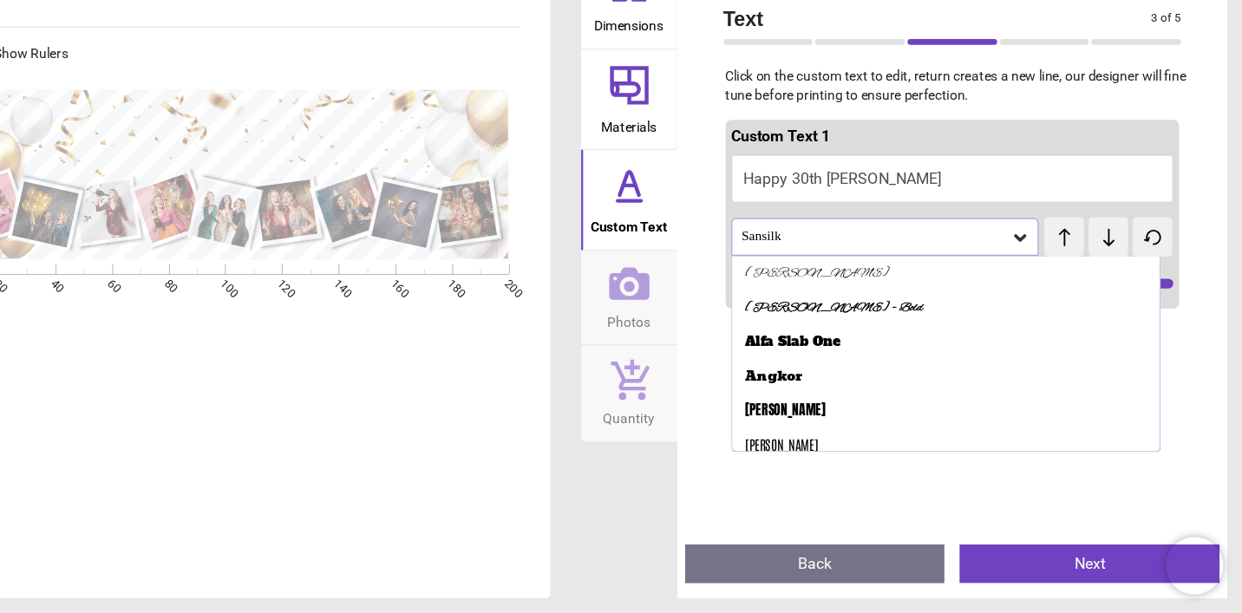
scroll to position [887, 0]
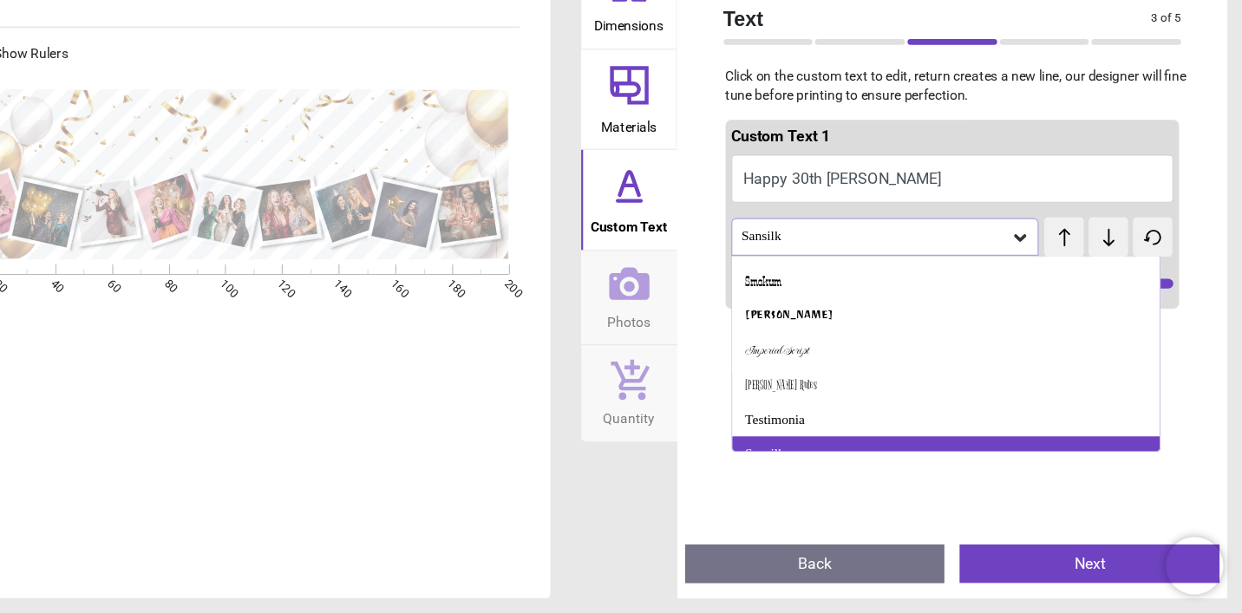
click at [901, 453] on div "Sansilk" at bounding box center [975, 468] width 386 height 31
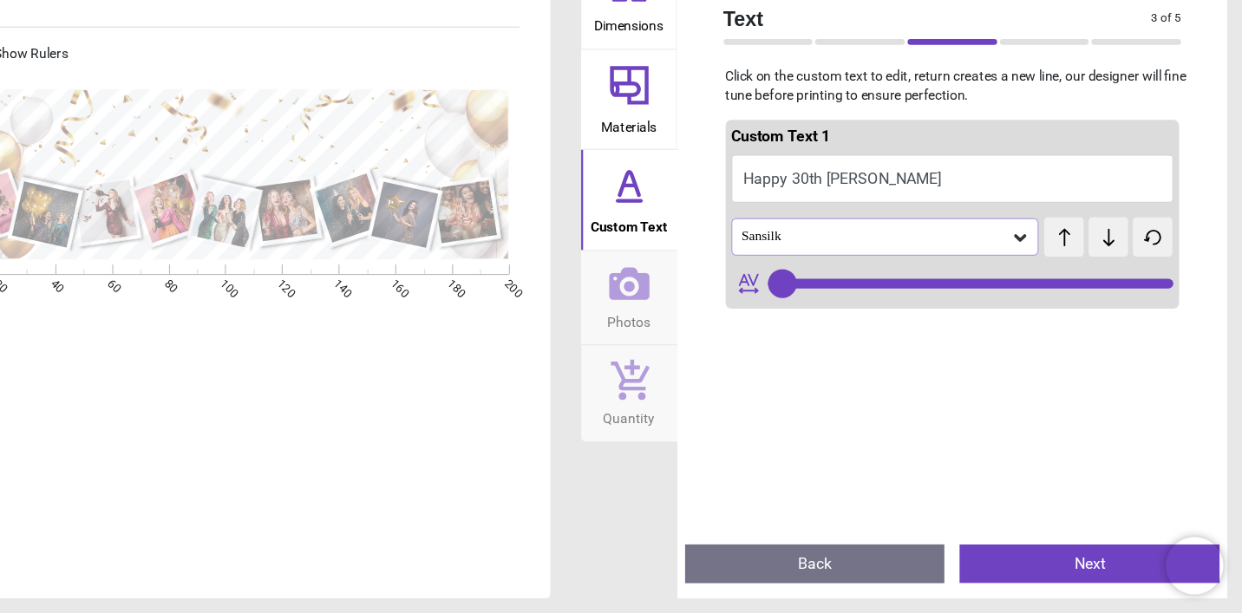
click at [1033, 265] on icon at bounding box center [1041, 273] width 17 height 17
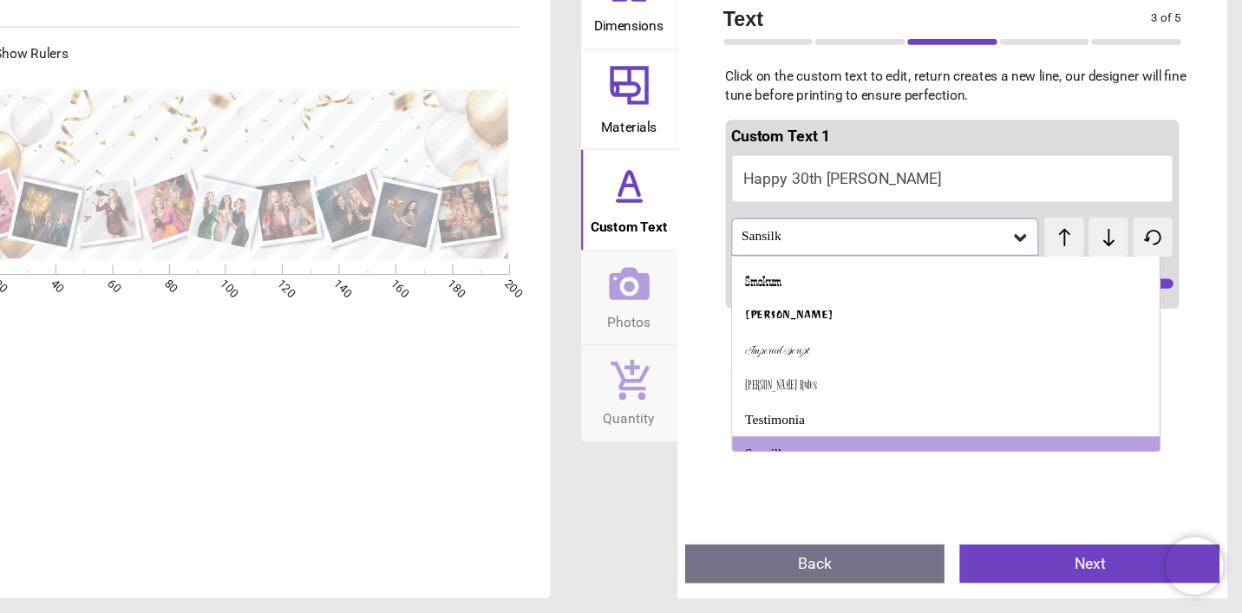
scroll to position [936, 0]
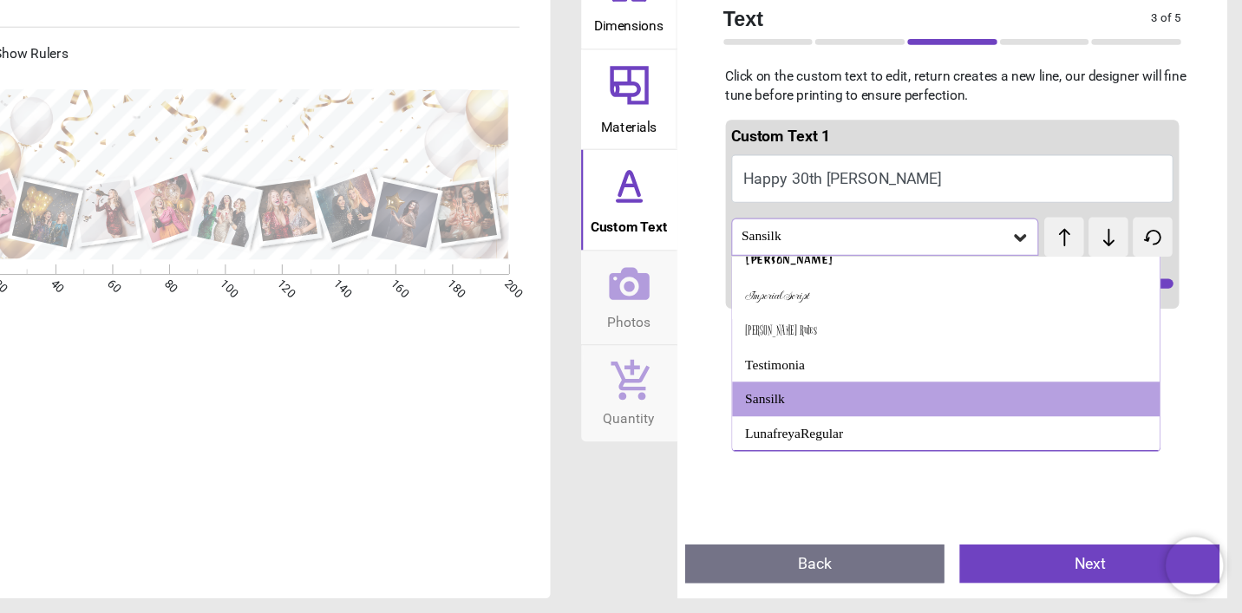
click at [977, 466] on div "GetShow" at bounding box center [975, 481] width 386 height 31
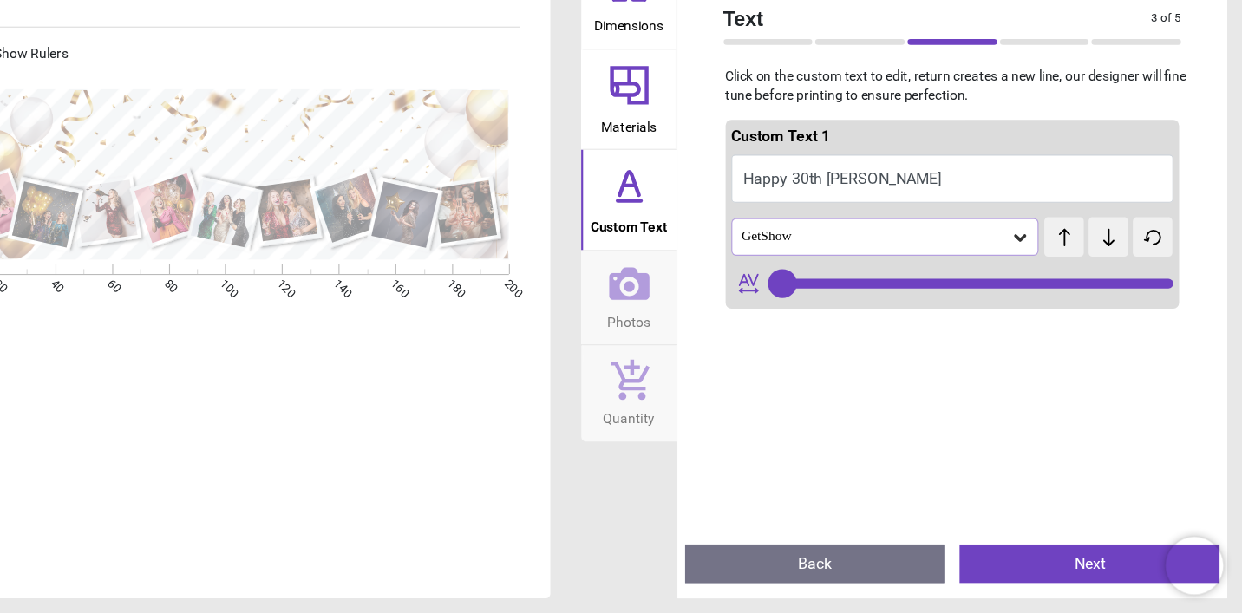
click at [1033, 265] on icon at bounding box center [1041, 273] width 17 height 17
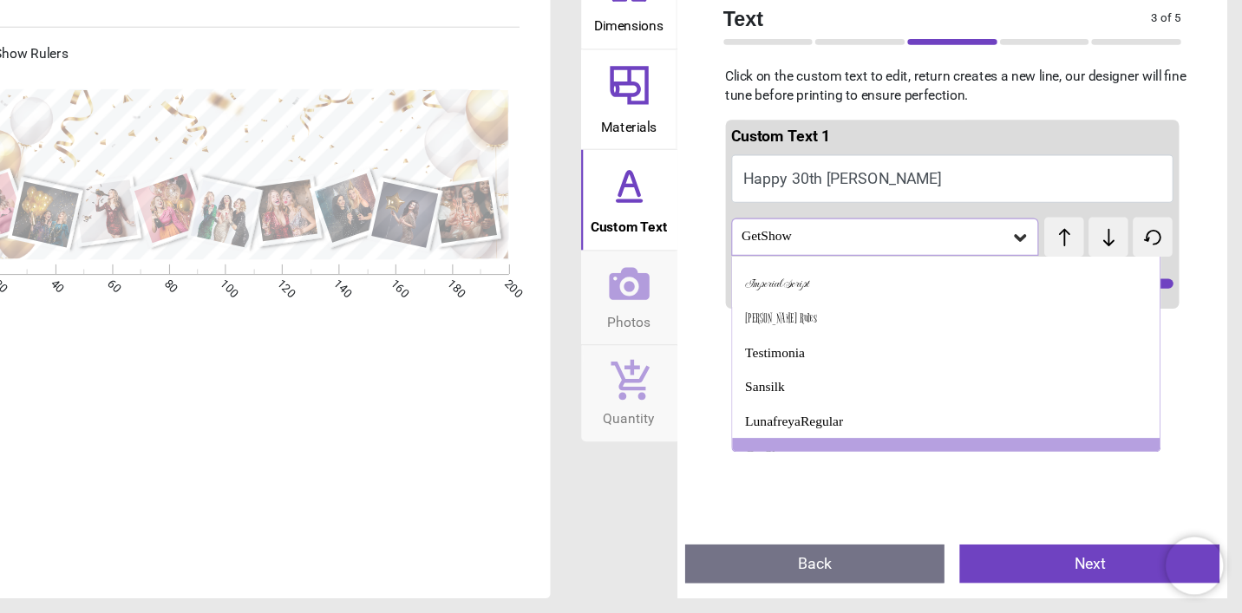
scroll to position [1039, 0]
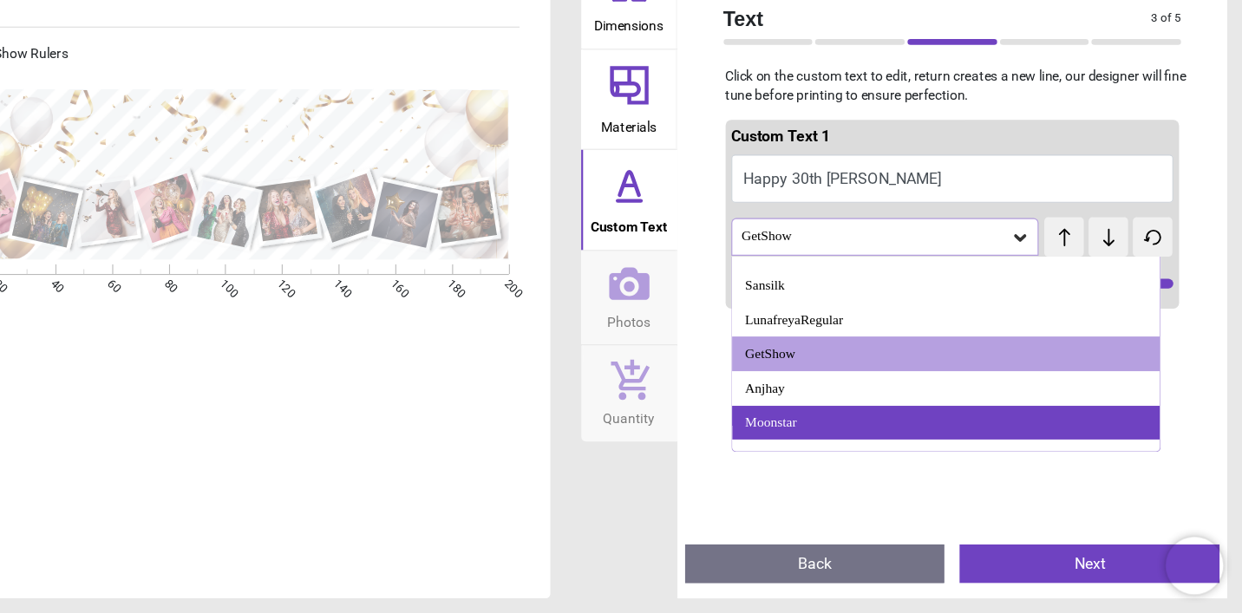
click at [929, 426] on div "Moonstar" at bounding box center [975, 441] width 386 height 31
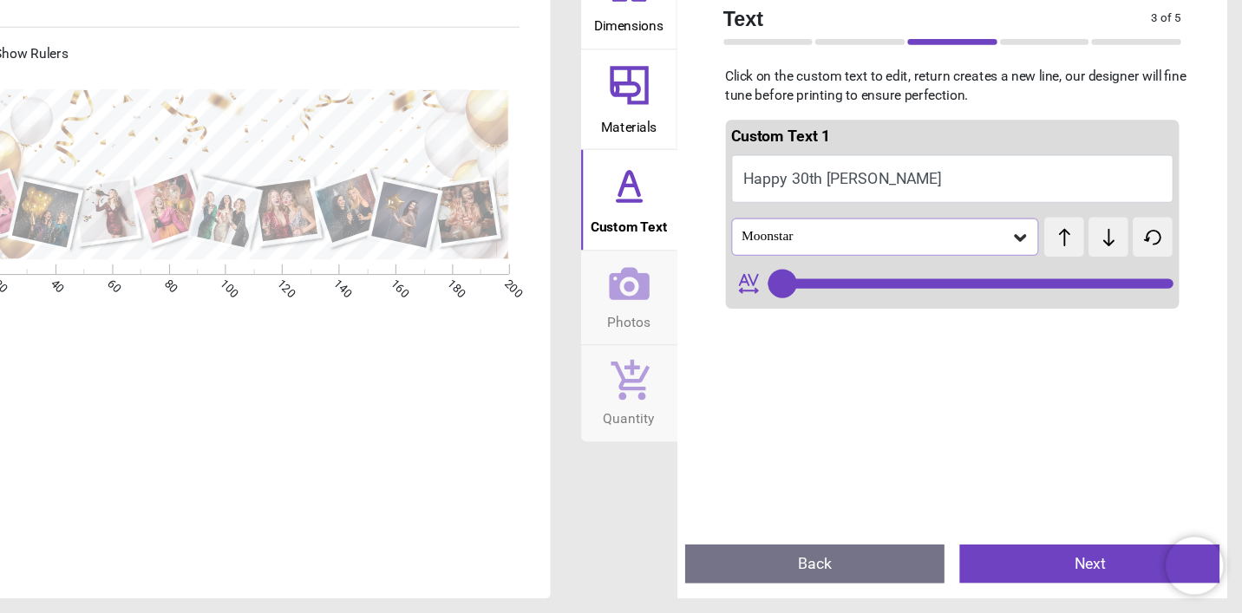
click at [1033, 265] on icon at bounding box center [1041, 273] width 17 height 17
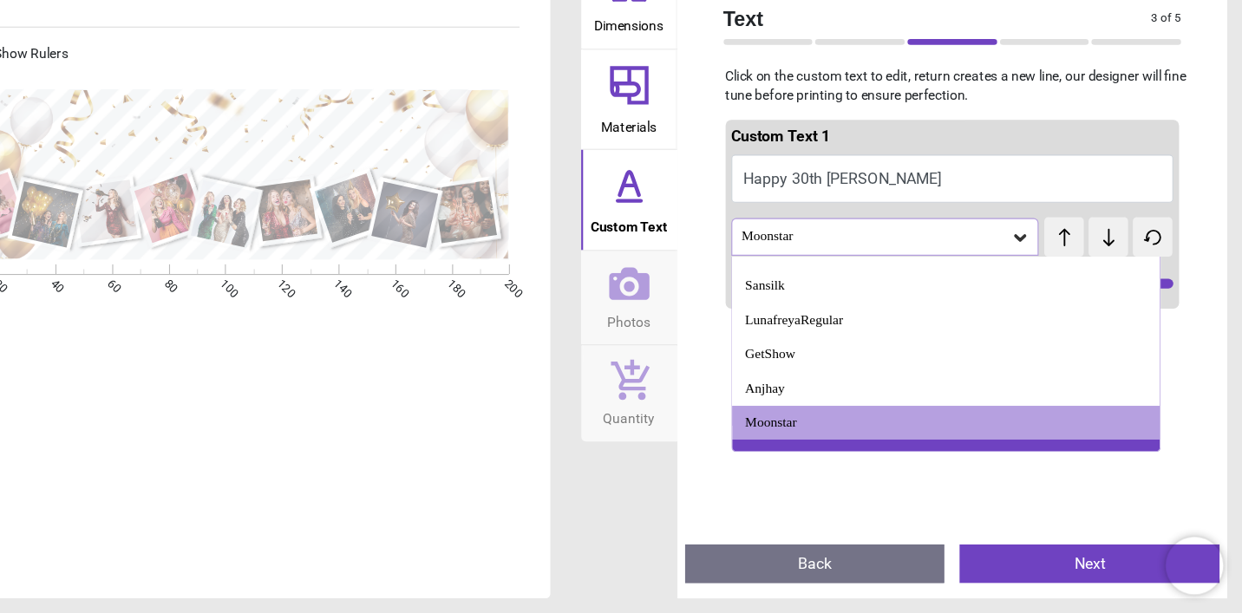
click at [1009, 456] on div "Montserrat" at bounding box center [975, 471] width 386 height 31
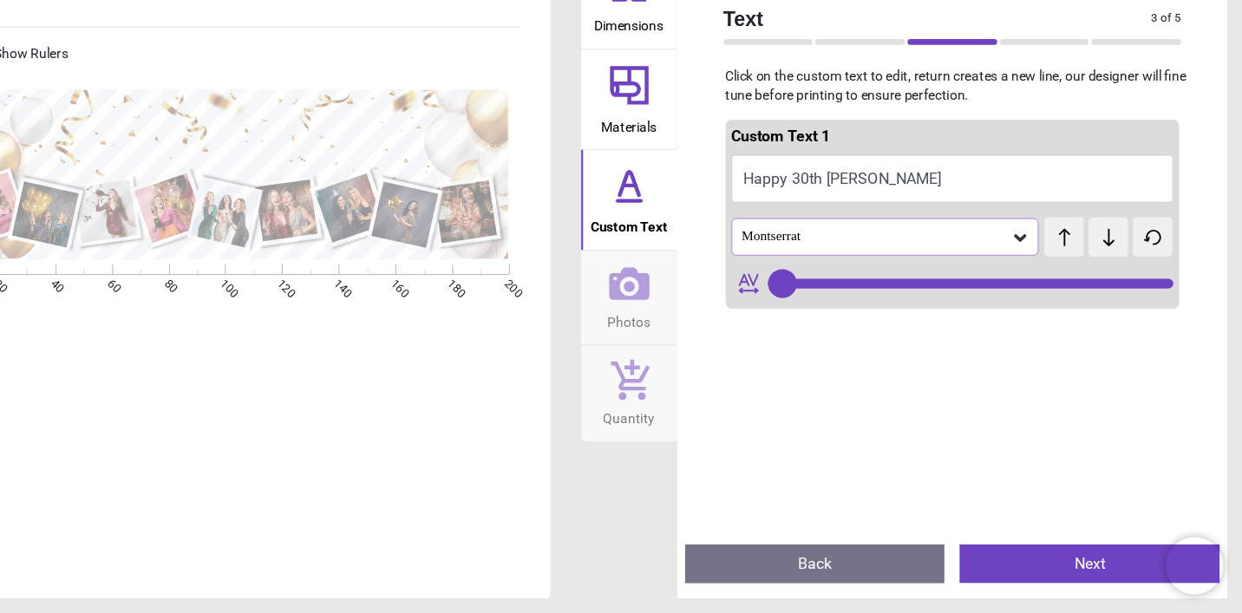
click at [1033, 265] on icon at bounding box center [1041, 273] width 17 height 17
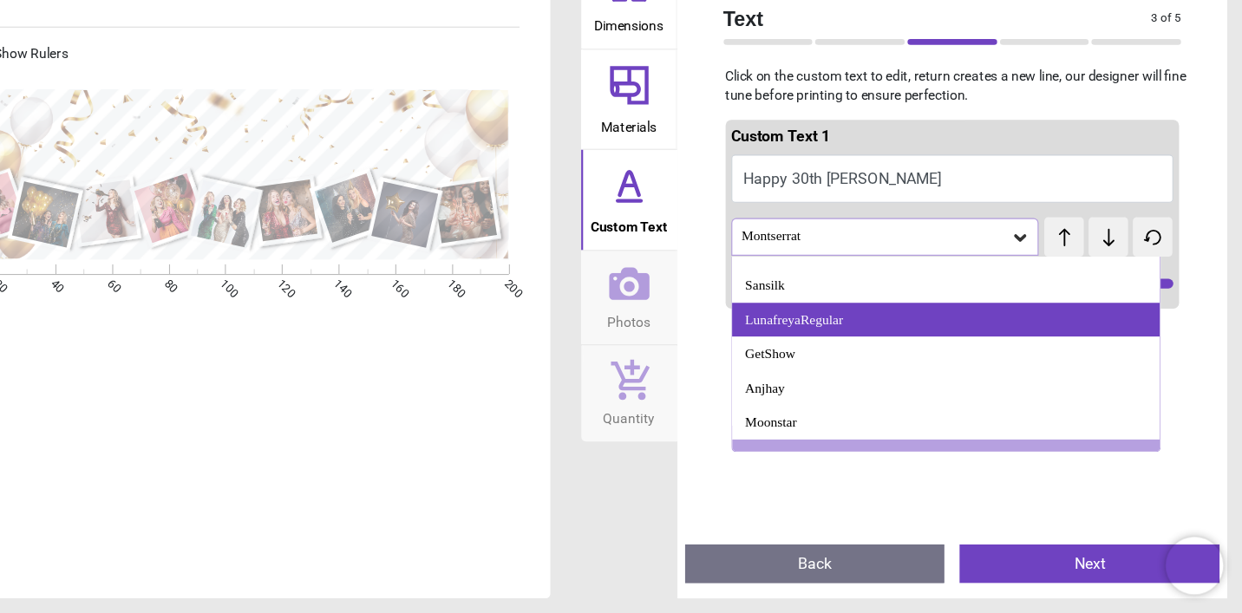
click at [917, 333] on div "LunafreyaRegular" at bounding box center [975, 348] width 386 height 31
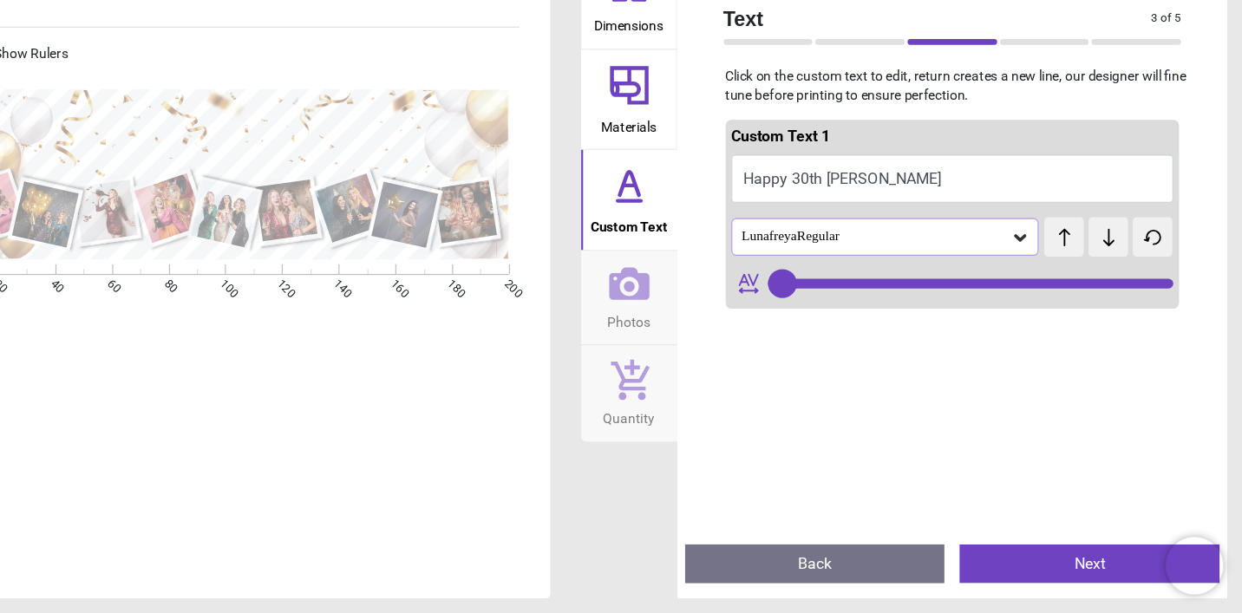
click at [1033, 265] on icon at bounding box center [1041, 273] width 17 height 17
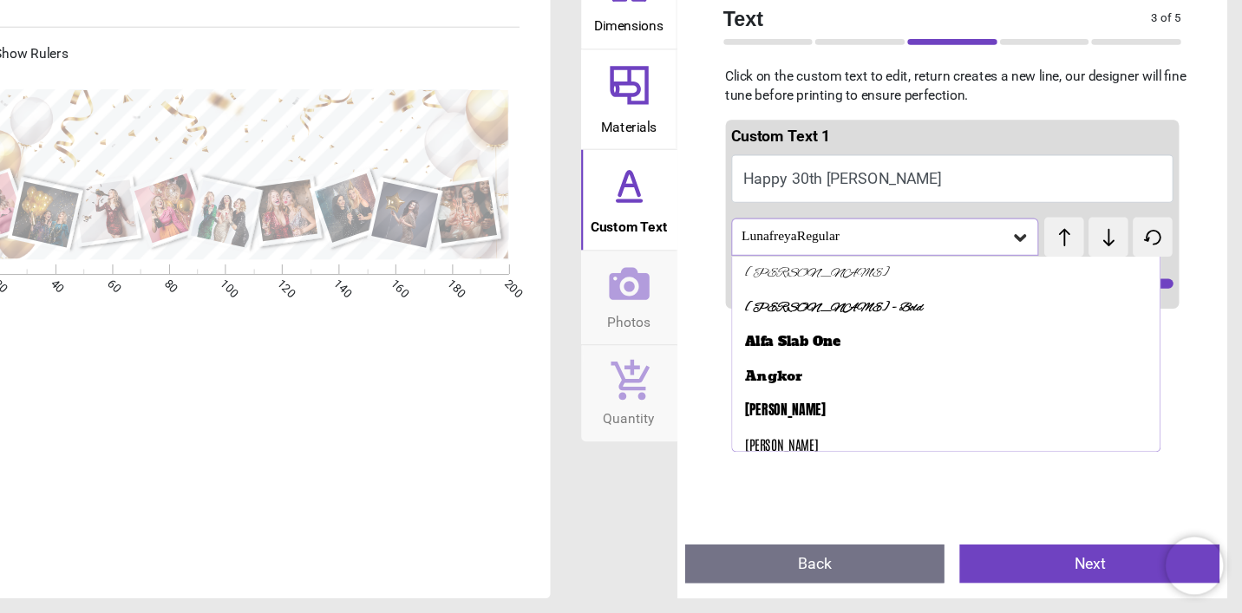
scroll to position [917, 0]
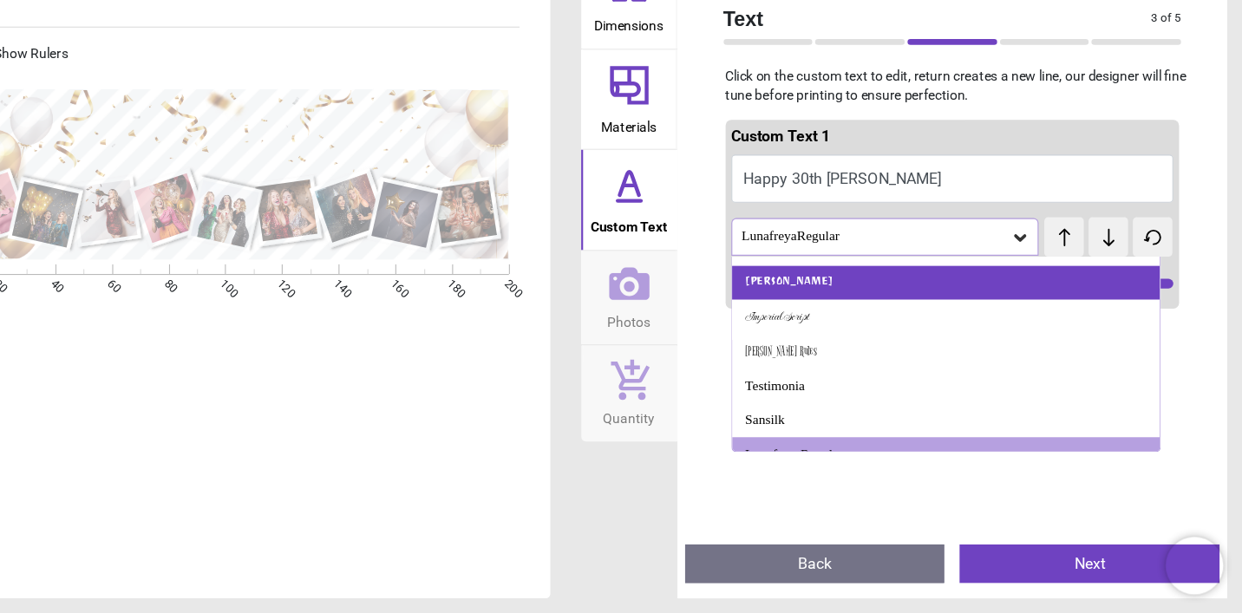
click at [851, 300] on div "Ravi Prakash" at bounding box center [975, 315] width 386 height 31
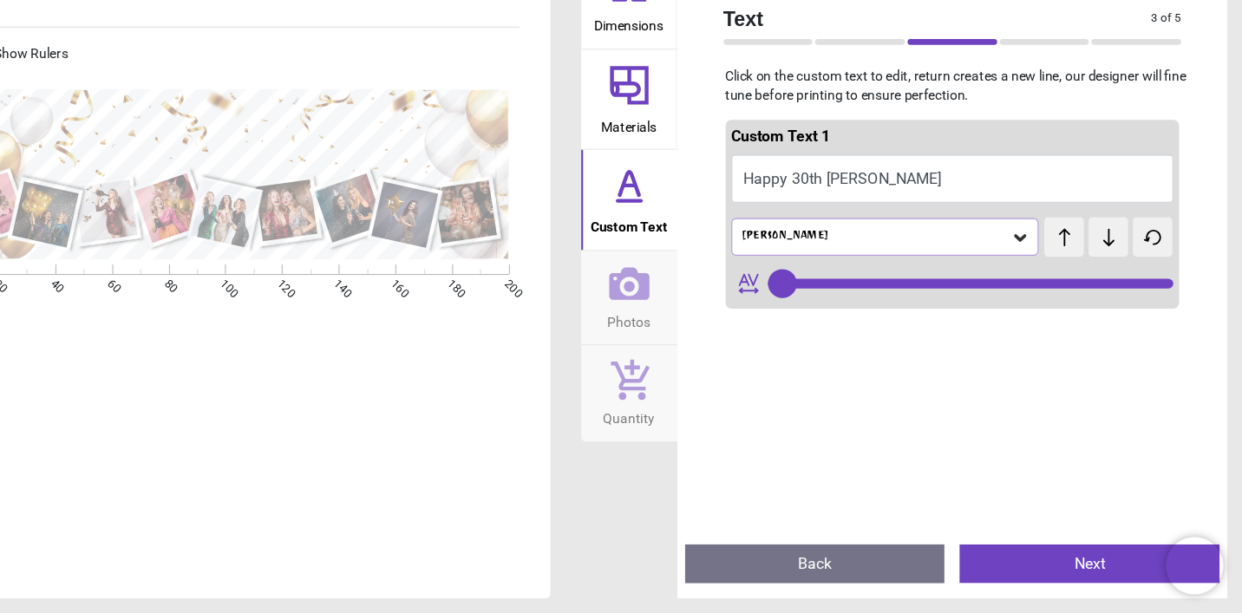
click at [1033, 265] on icon at bounding box center [1041, 273] width 17 height 17
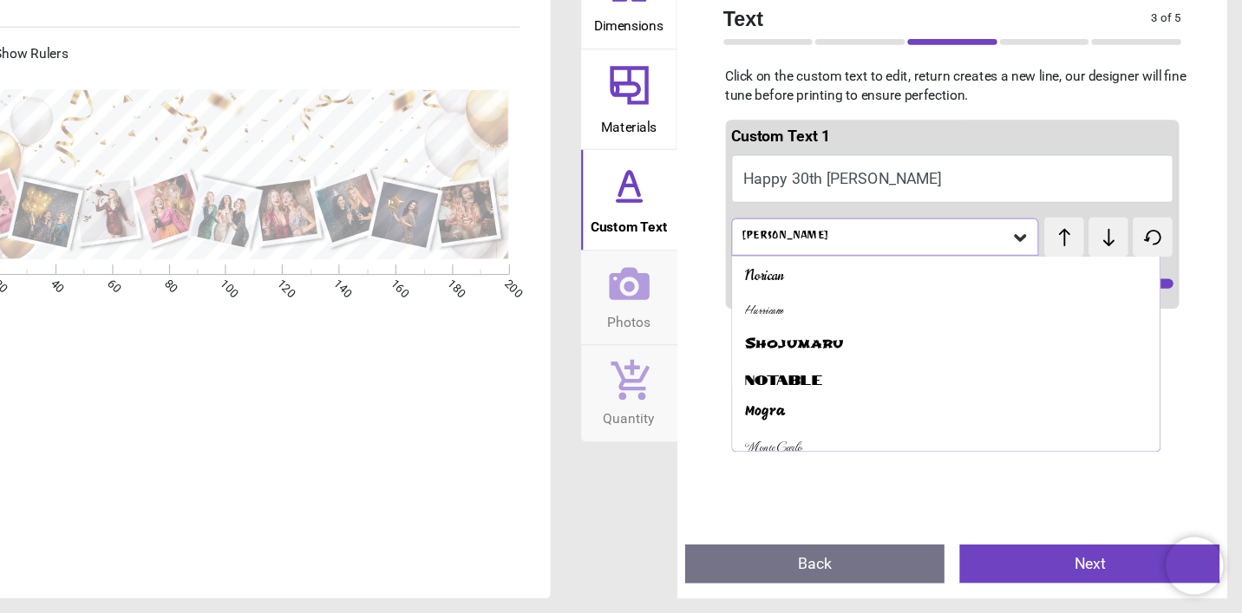
scroll to position [766, 0]
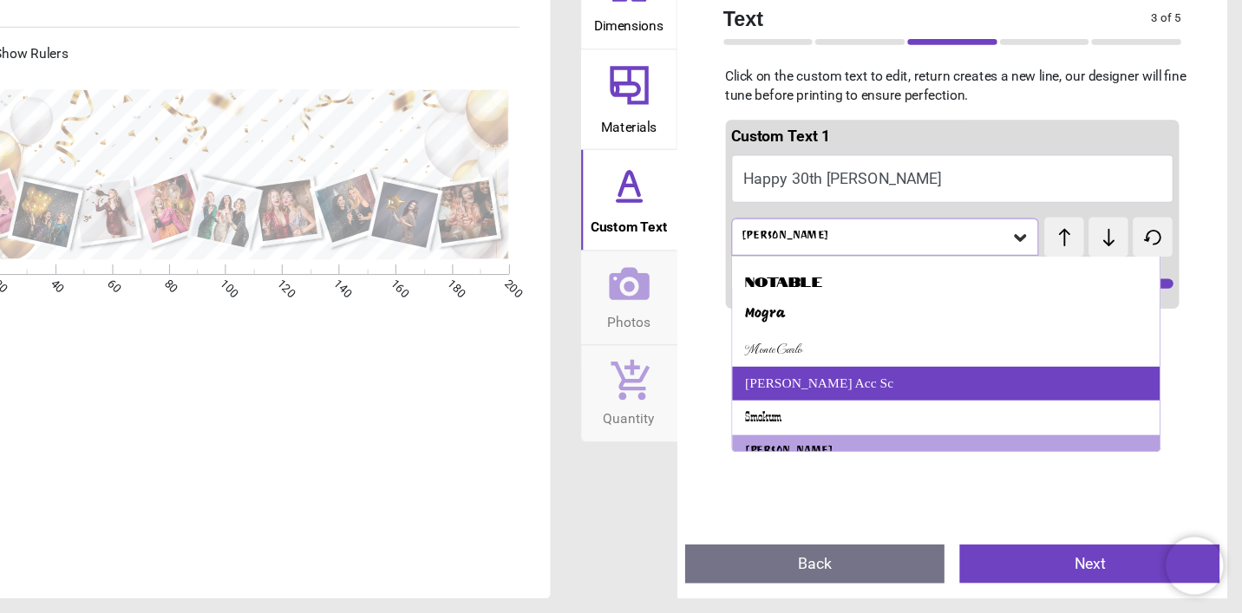
click at [984, 390] on div "Bruno Acc Sc" at bounding box center [975, 405] width 386 height 31
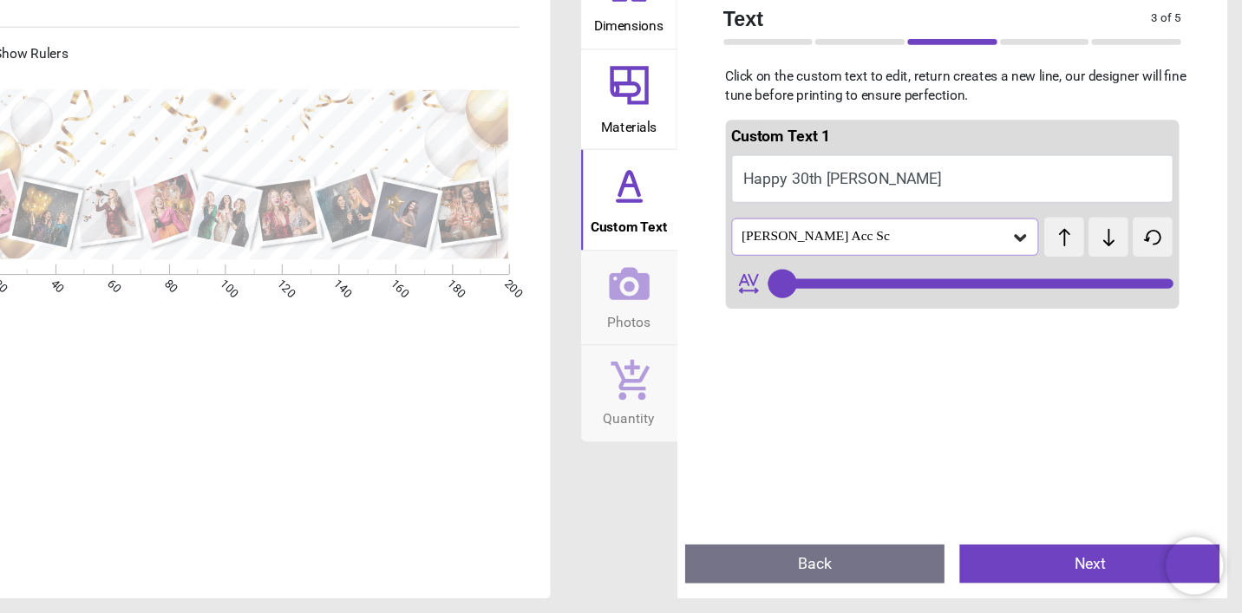
click at [1033, 265] on icon at bounding box center [1041, 273] width 17 height 17
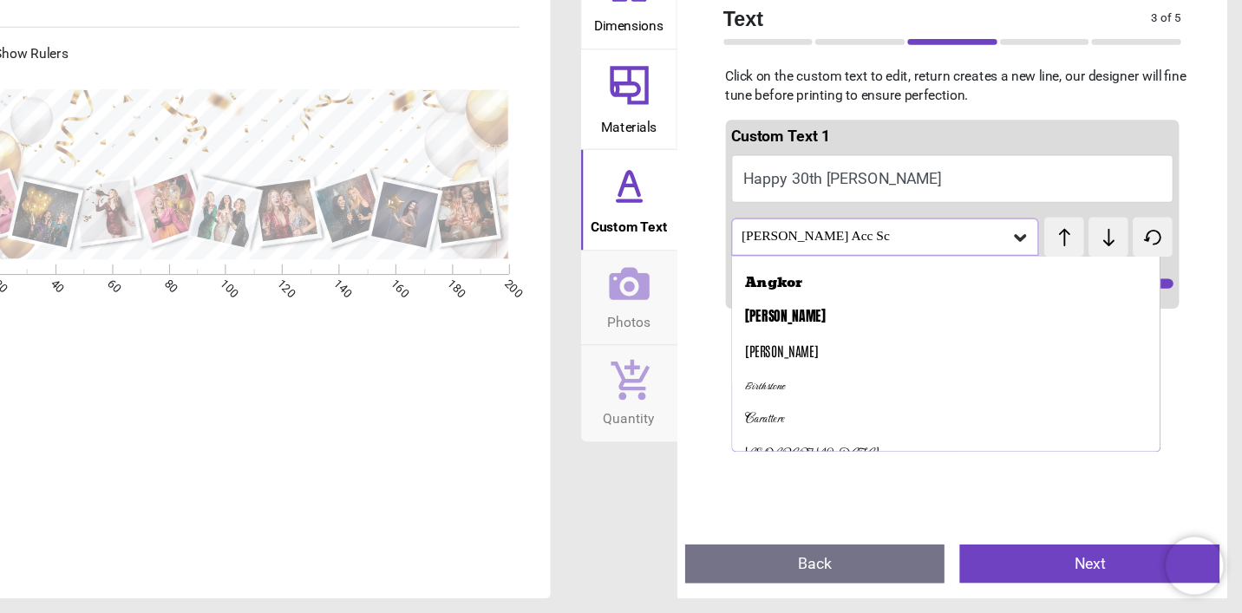
scroll to position [0, 0]
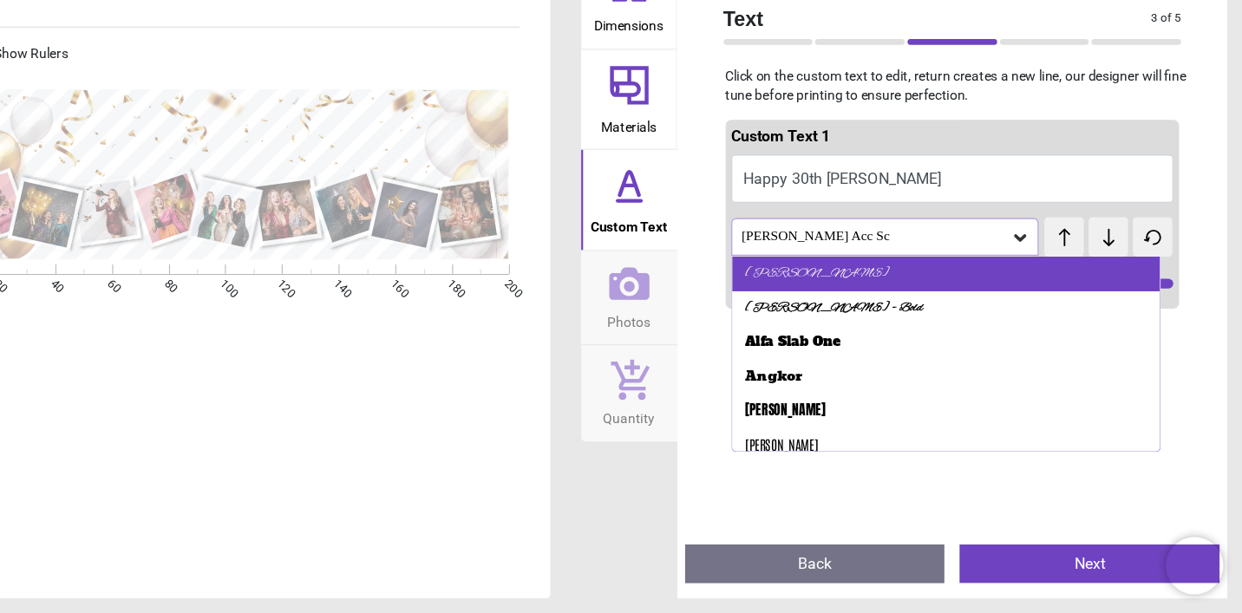
click at [930, 291] on div "Alex Brush" at bounding box center [975, 306] width 386 height 31
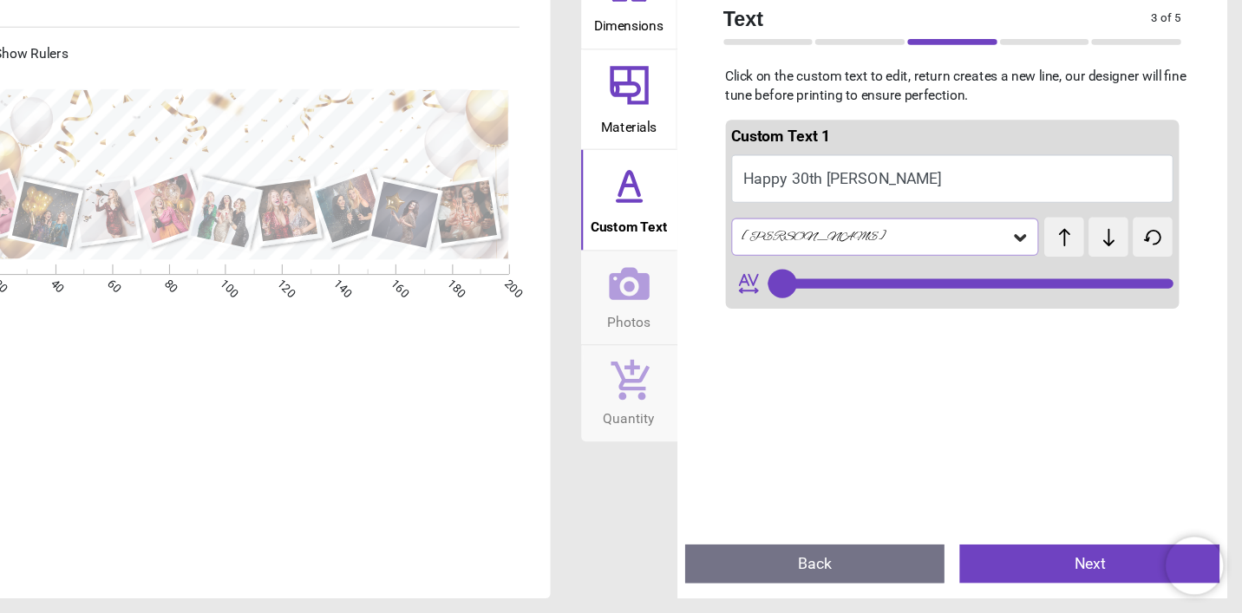
click at [1033, 265] on icon at bounding box center [1041, 273] width 17 height 17
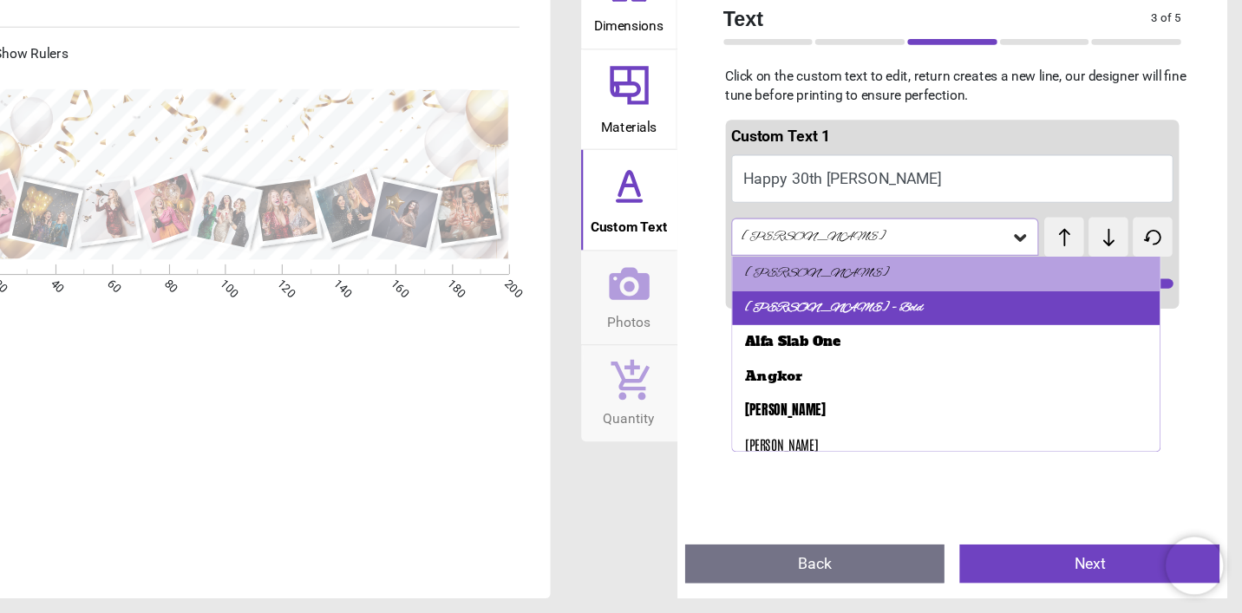
click at [901, 323] on div "Alex Brush - Bold" at bounding box center [975, 338] width 386 height 31
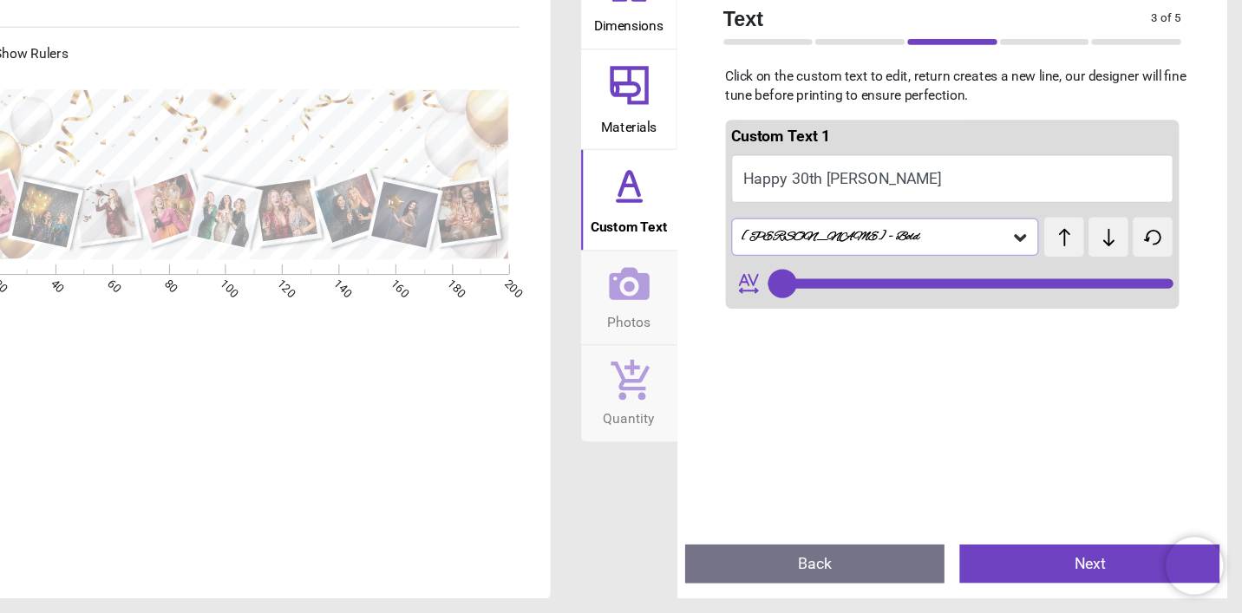
type input "**"
click at [987, 551] on button "Next" at bounding box center [1104, 568] width 234 height 35
